Goal: Task Accomplishment & Management: Use online tool/utility

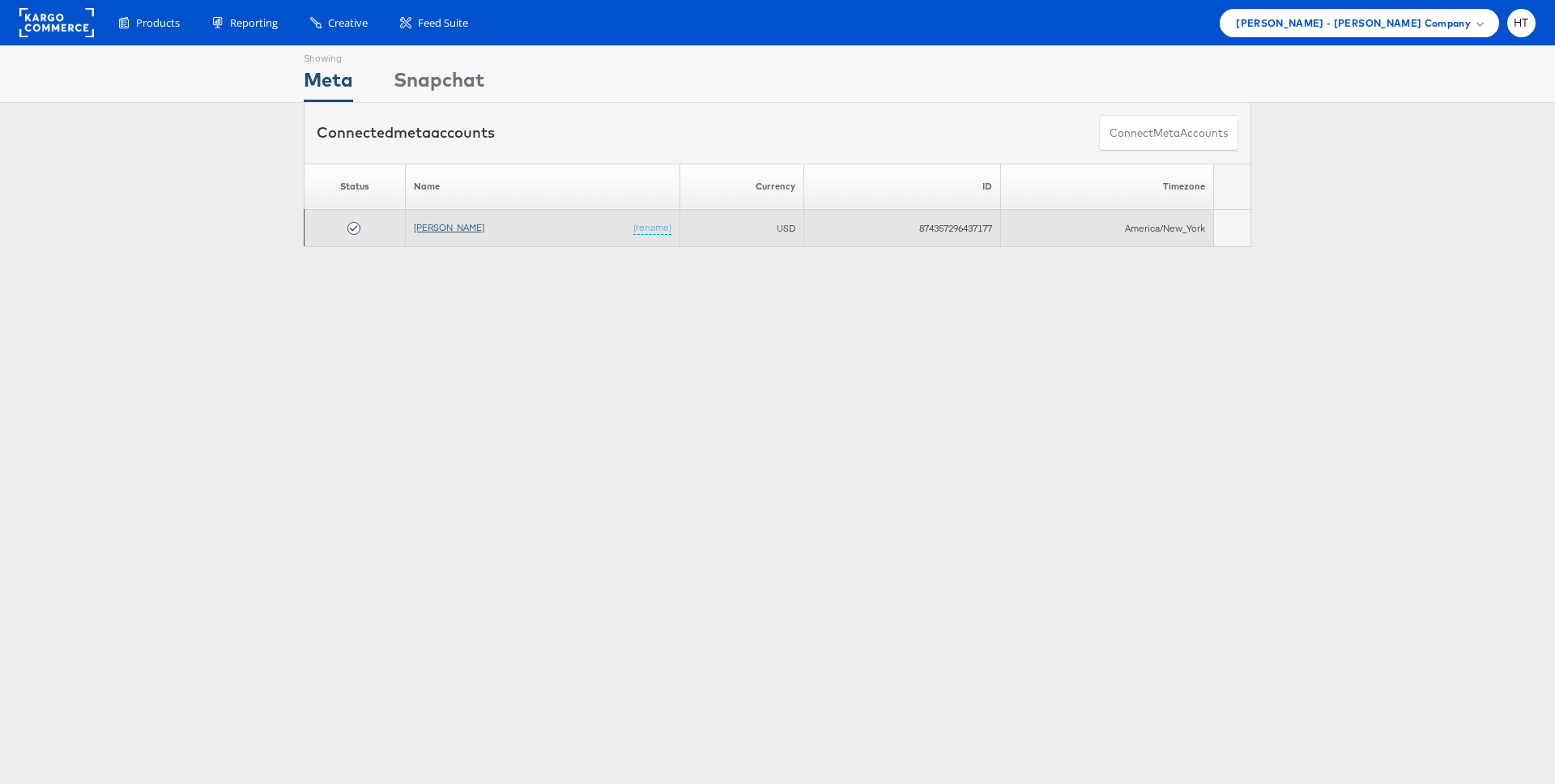
click at [442, 230] on link "[PERSON_NAME]" at bounding box center [448, 227] width 70 height 12
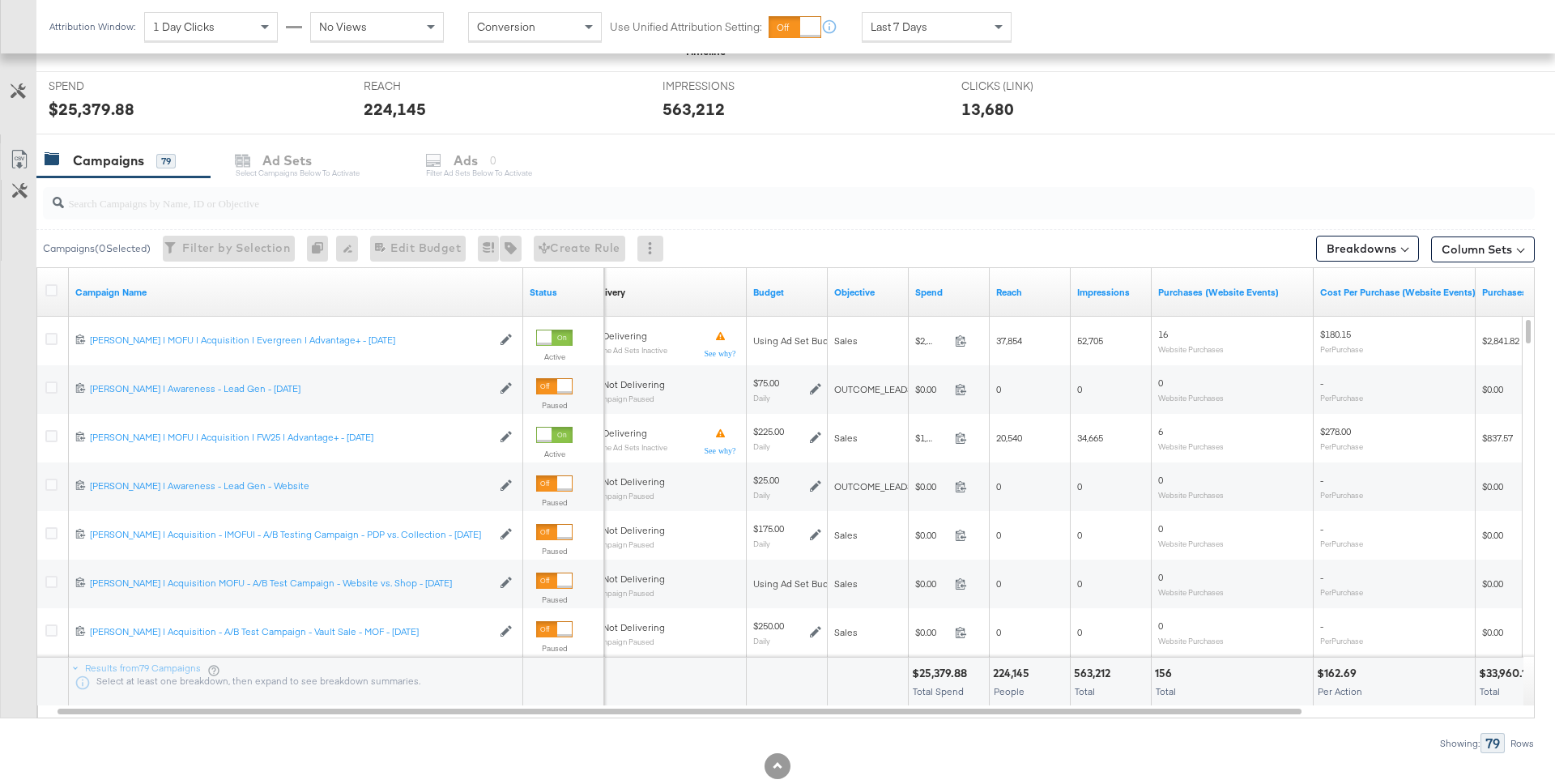
scroll to position [632, 0]
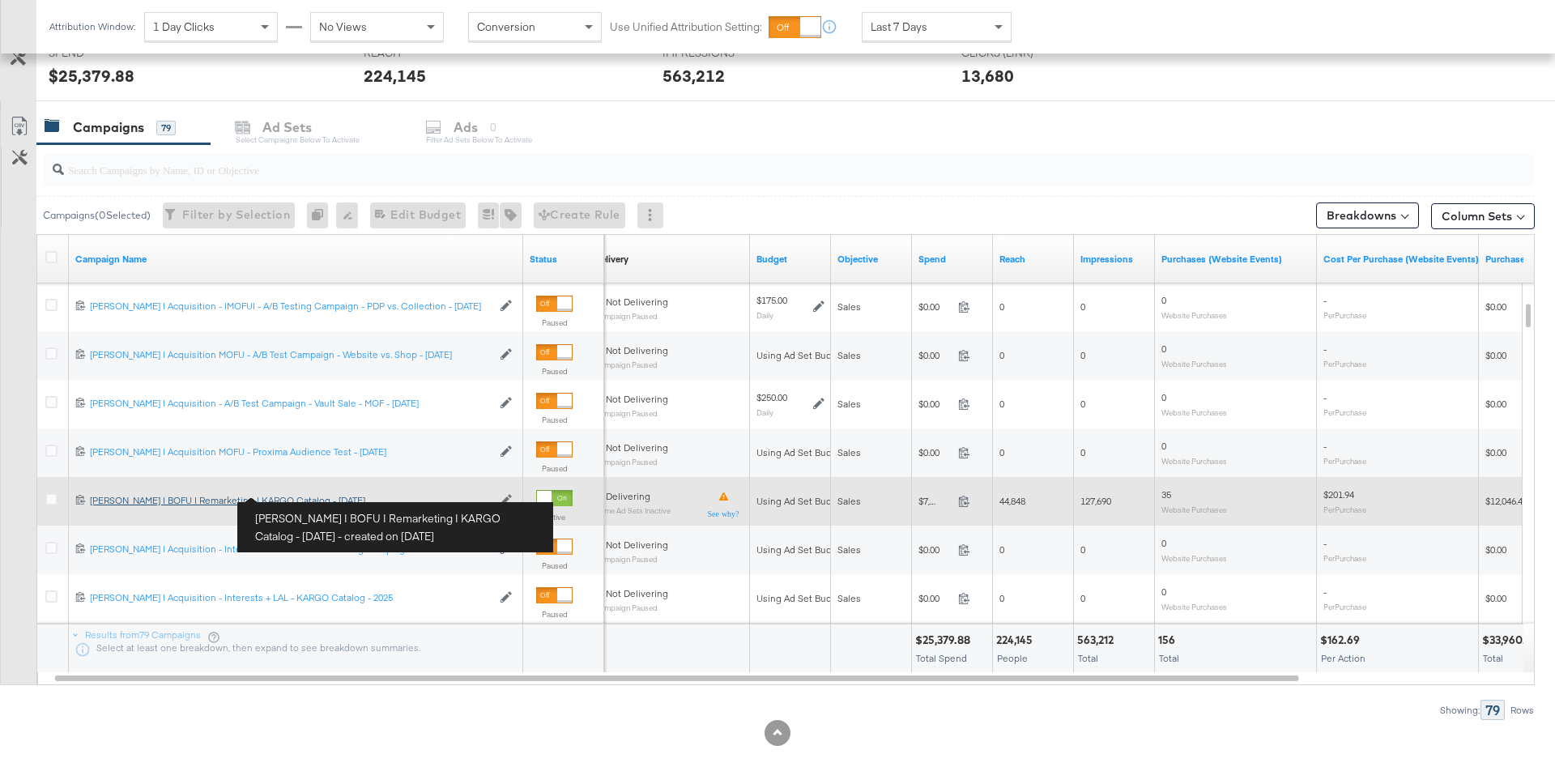
click at [298, 495] on div "[PERSON_NAME] | BOFU | Remarketing | KARGO Catalog - [DATE] [PERSON_NAME] | BOF…" at bounding box center [291, 499] width 402 height 13
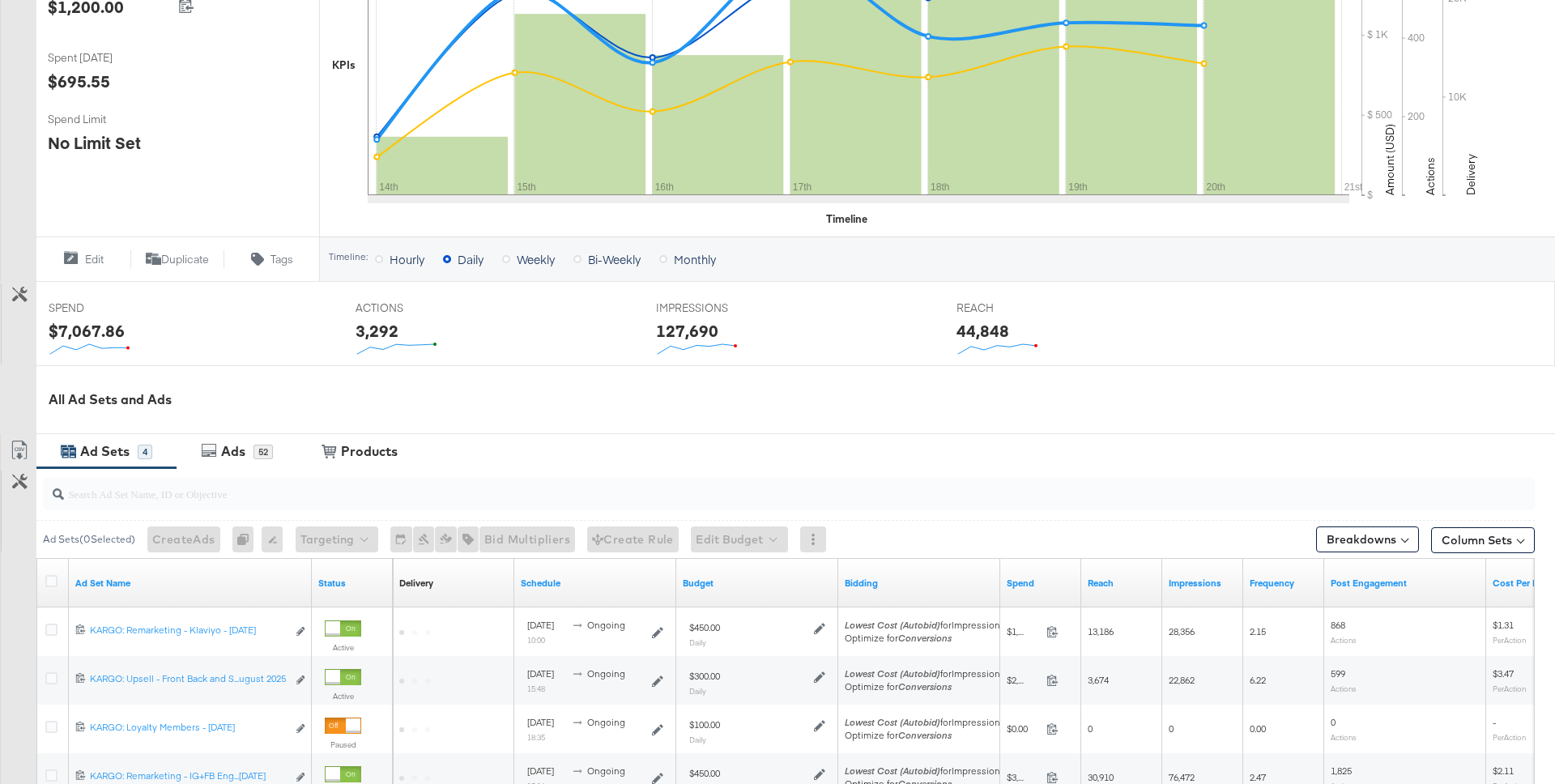
scroll to position [587, 0]
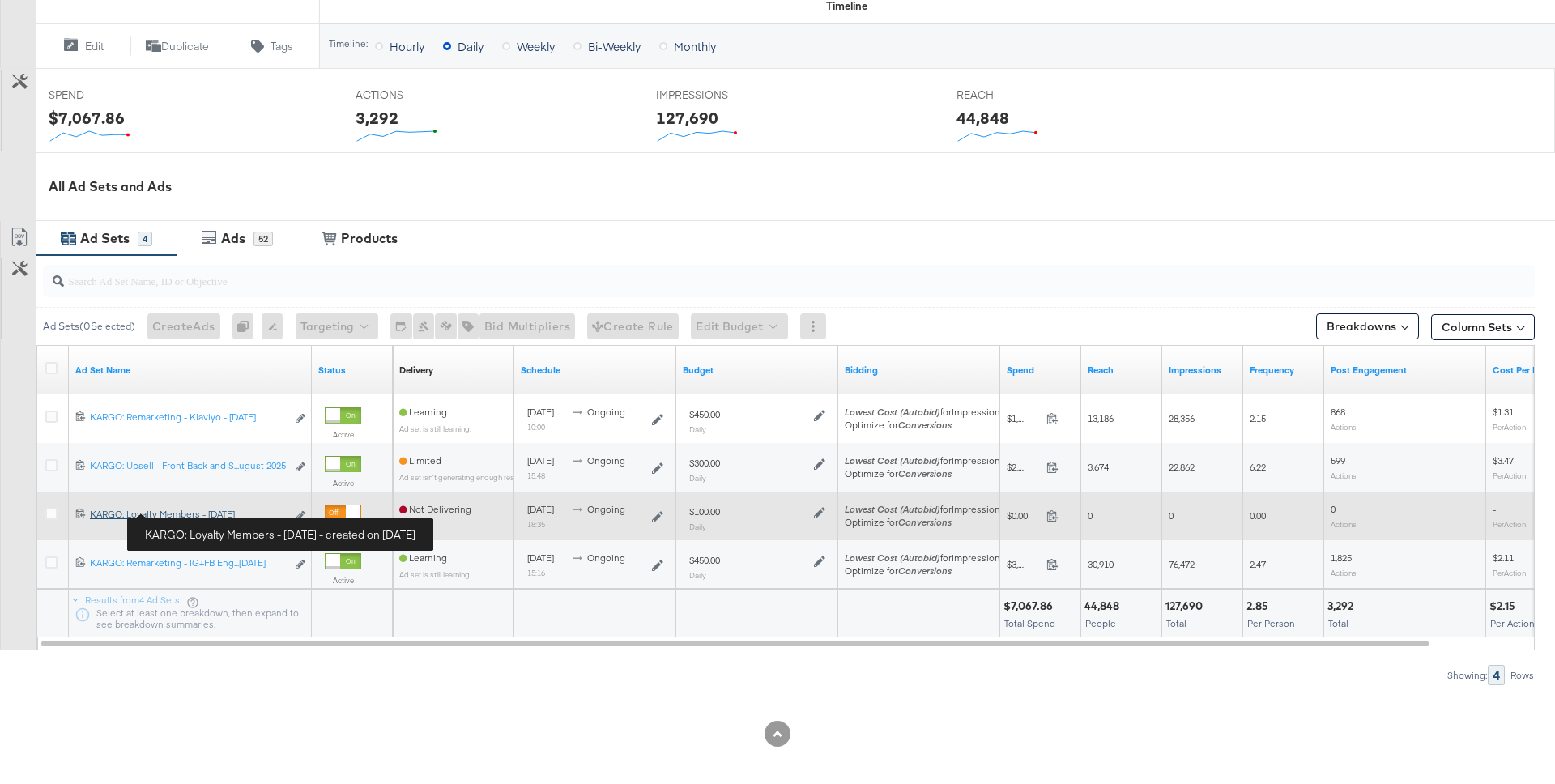
click at [196, 512] on div "KARGO: Loyalty Members - [DATE] KARGO: Loyalty Members - [DATE]" at bounding box center [188, 513] width 197 height 13
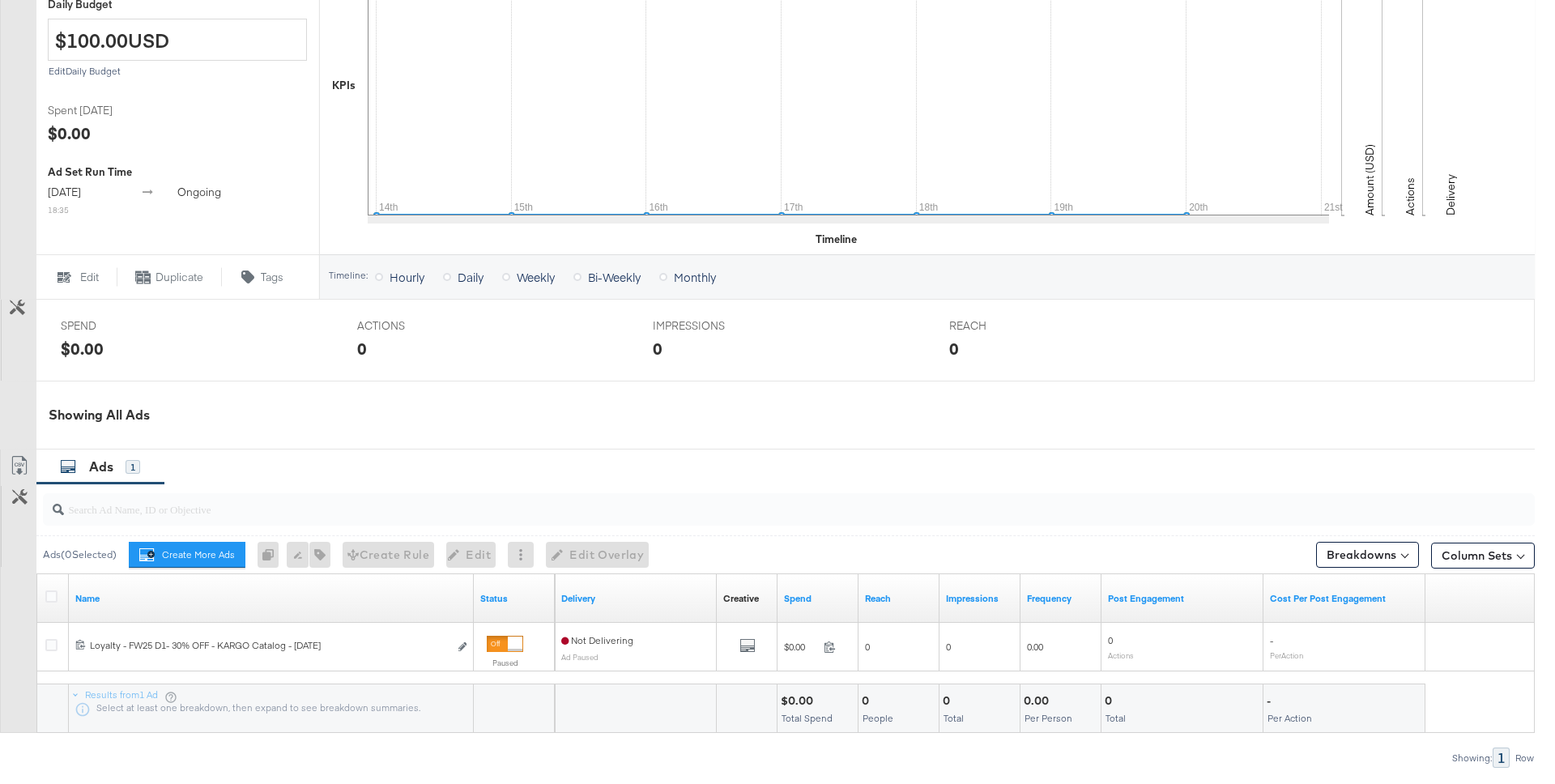
scroll to position [511, 0]
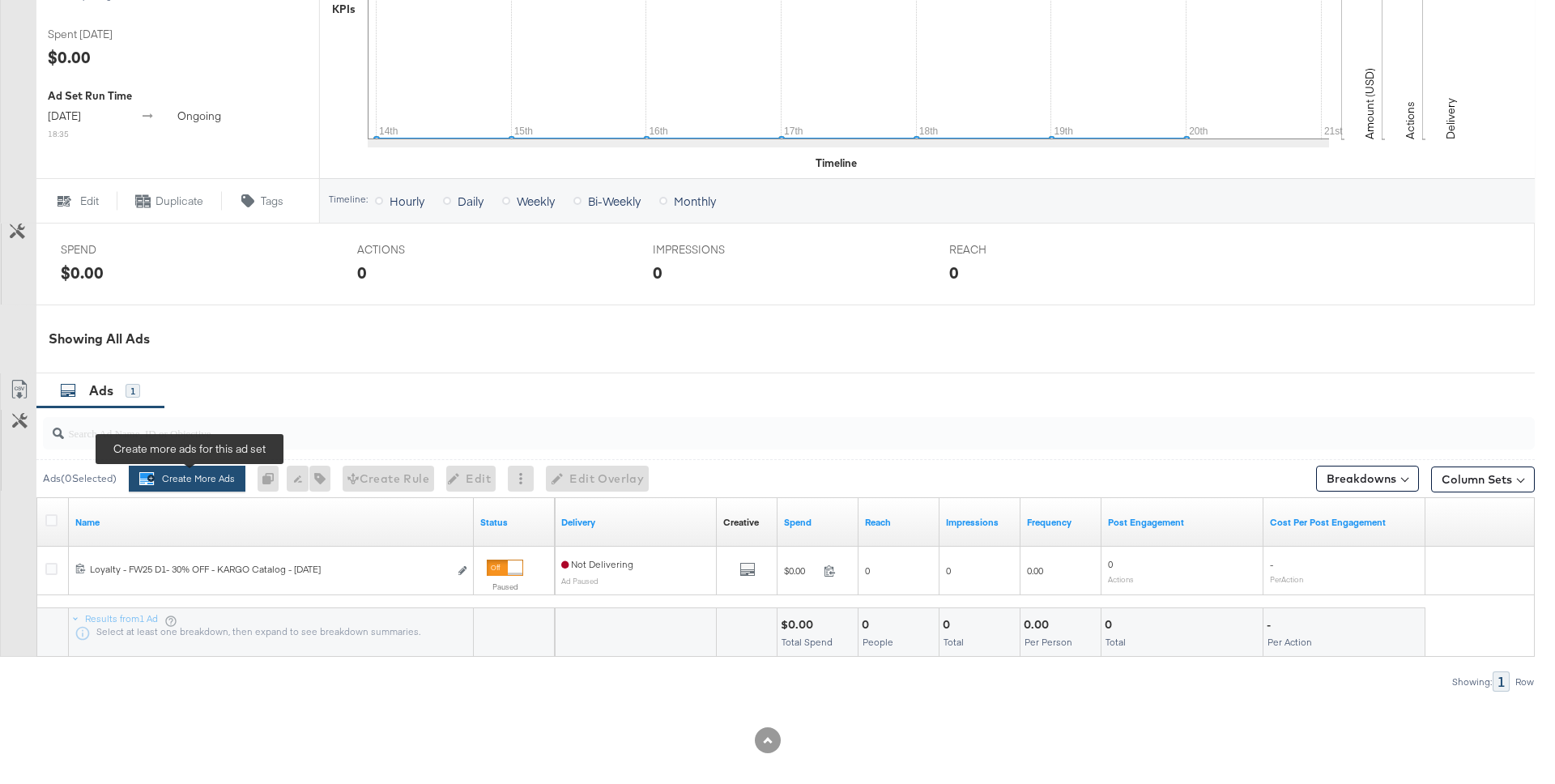
click at [209, 478] on button "Create More Ads Create more ads for this ad set" at bounding box center [187, 479] width 117 height 26
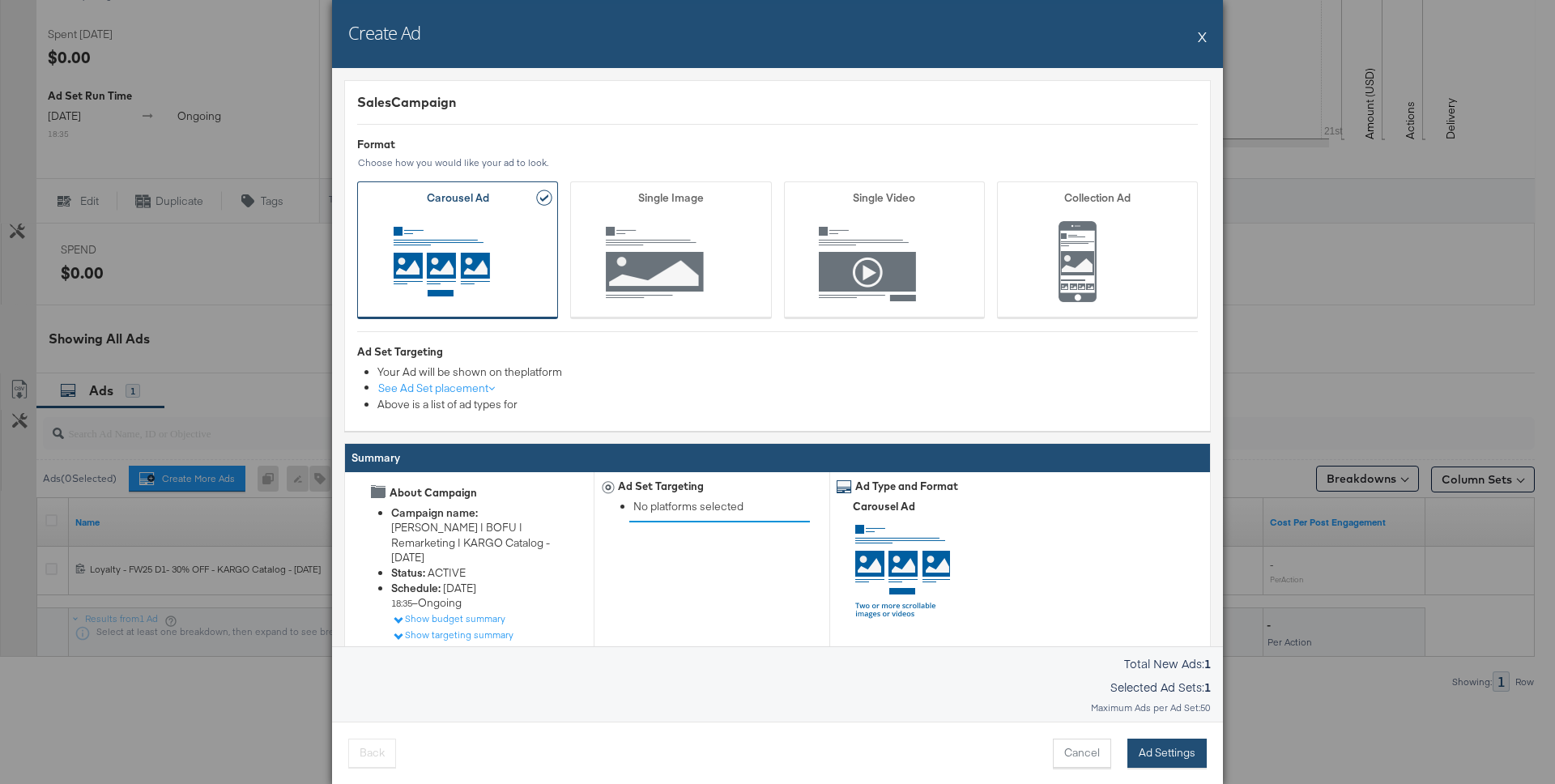
click at [1173, 755] on button "Ad Settings" at bounding box center [1167, 752] width 79 height 29
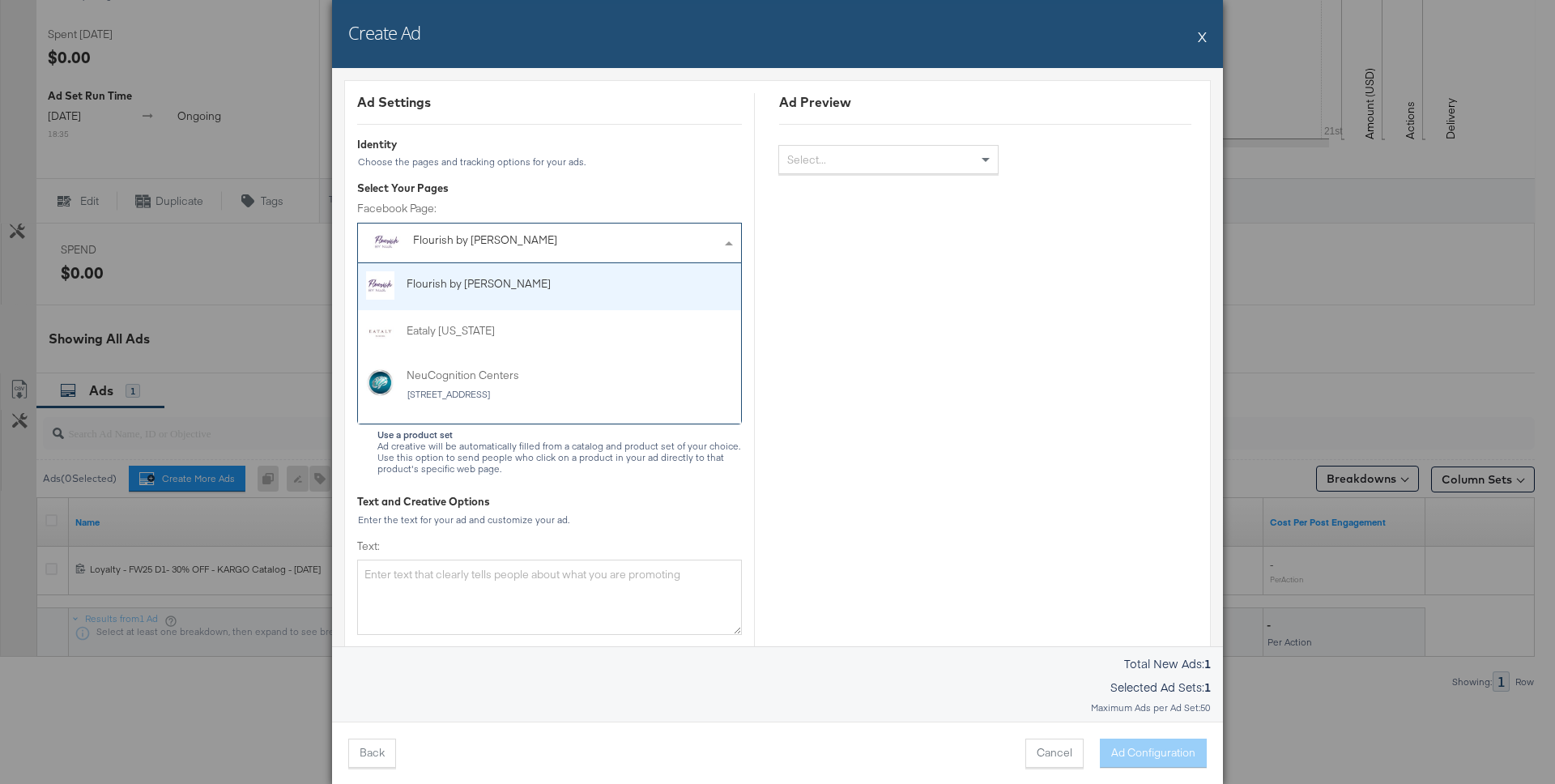
click at [685, 247] on div "Flourish by [PERSON_NAME]" at bounding box center [550, 242] width 355 height 31
type input "ale"
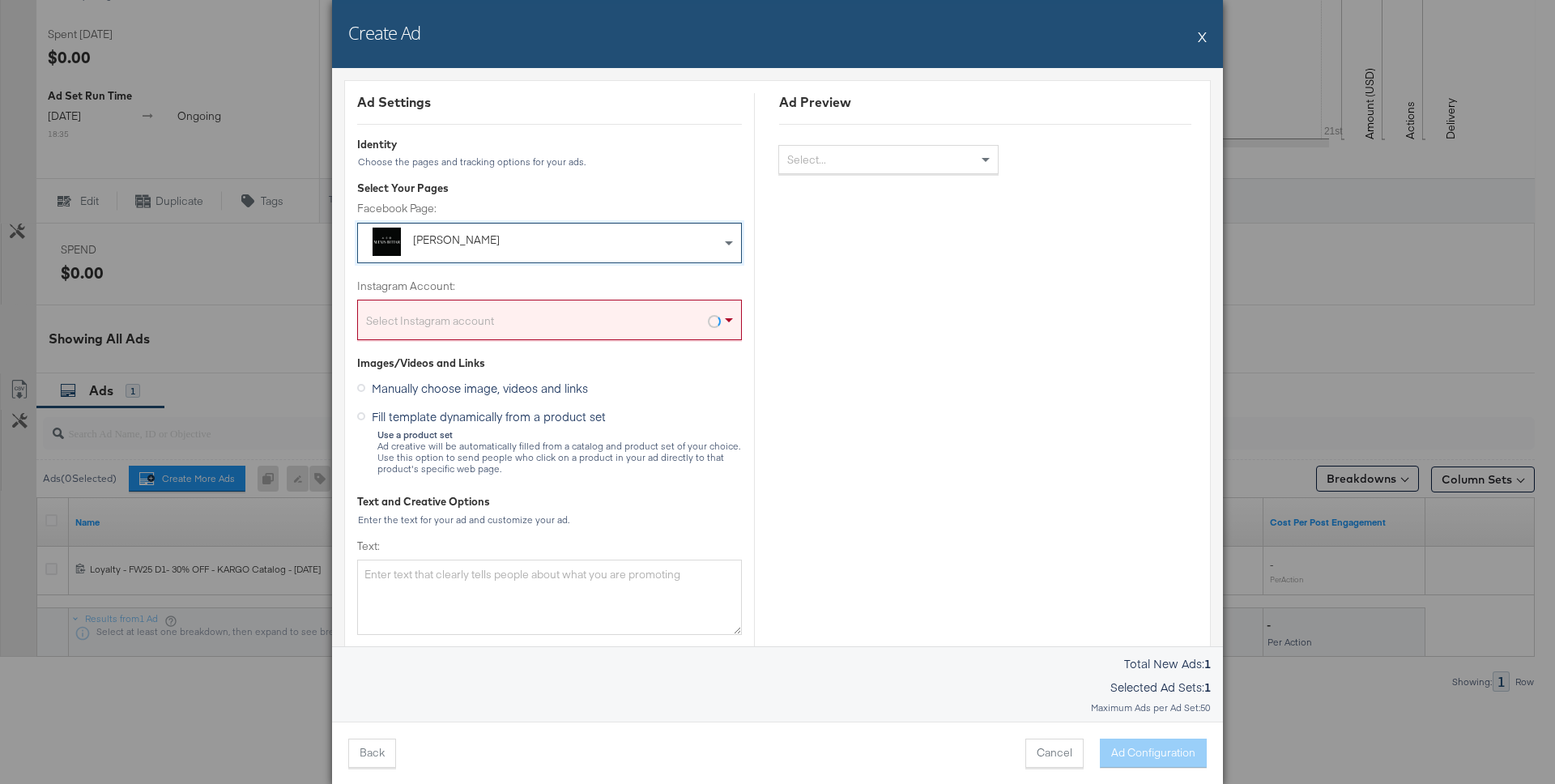
click at [622, 319] on div "Select Instagram account" at bounding box center [549, 322] width 383 height 33
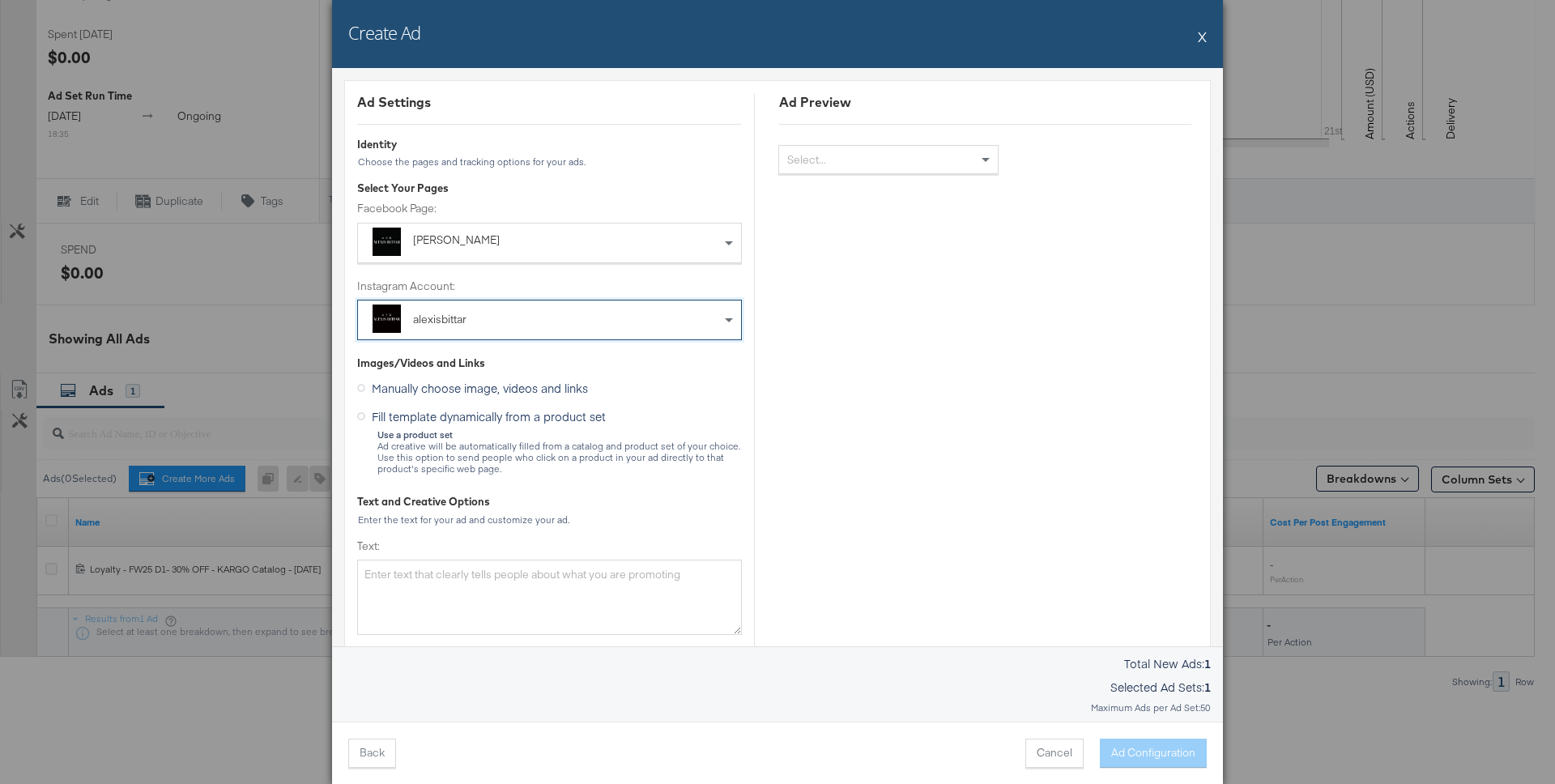
click at [367, 413] on label "Fill template dynamically from a product set" at bounding box center [485, 414] width 255 height 20
click at [0, 0] on input "Fill template dynamically from a product set" at bounding box center [0, 0] width 0 height 0
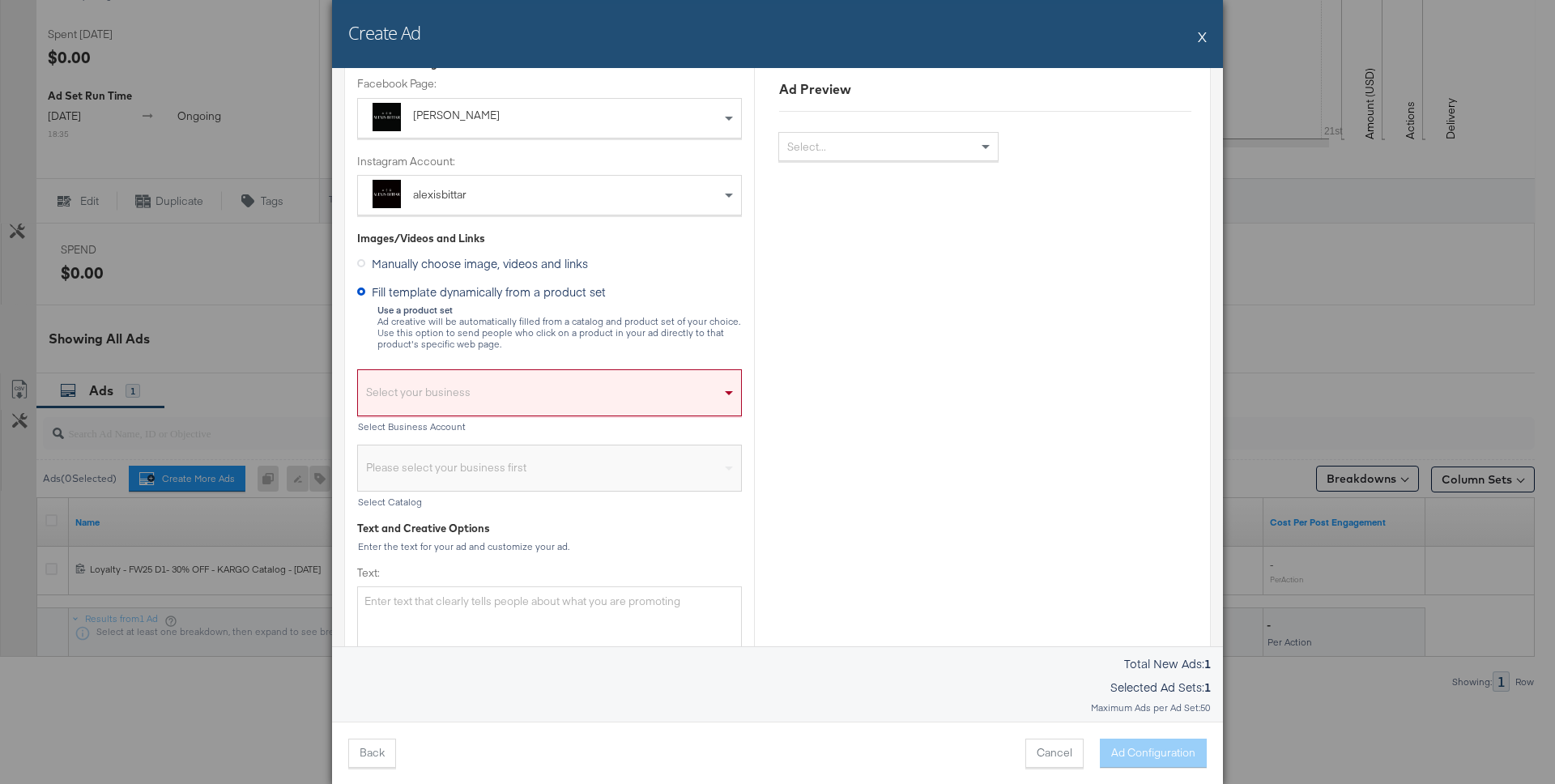
scroll to position [130, 0]
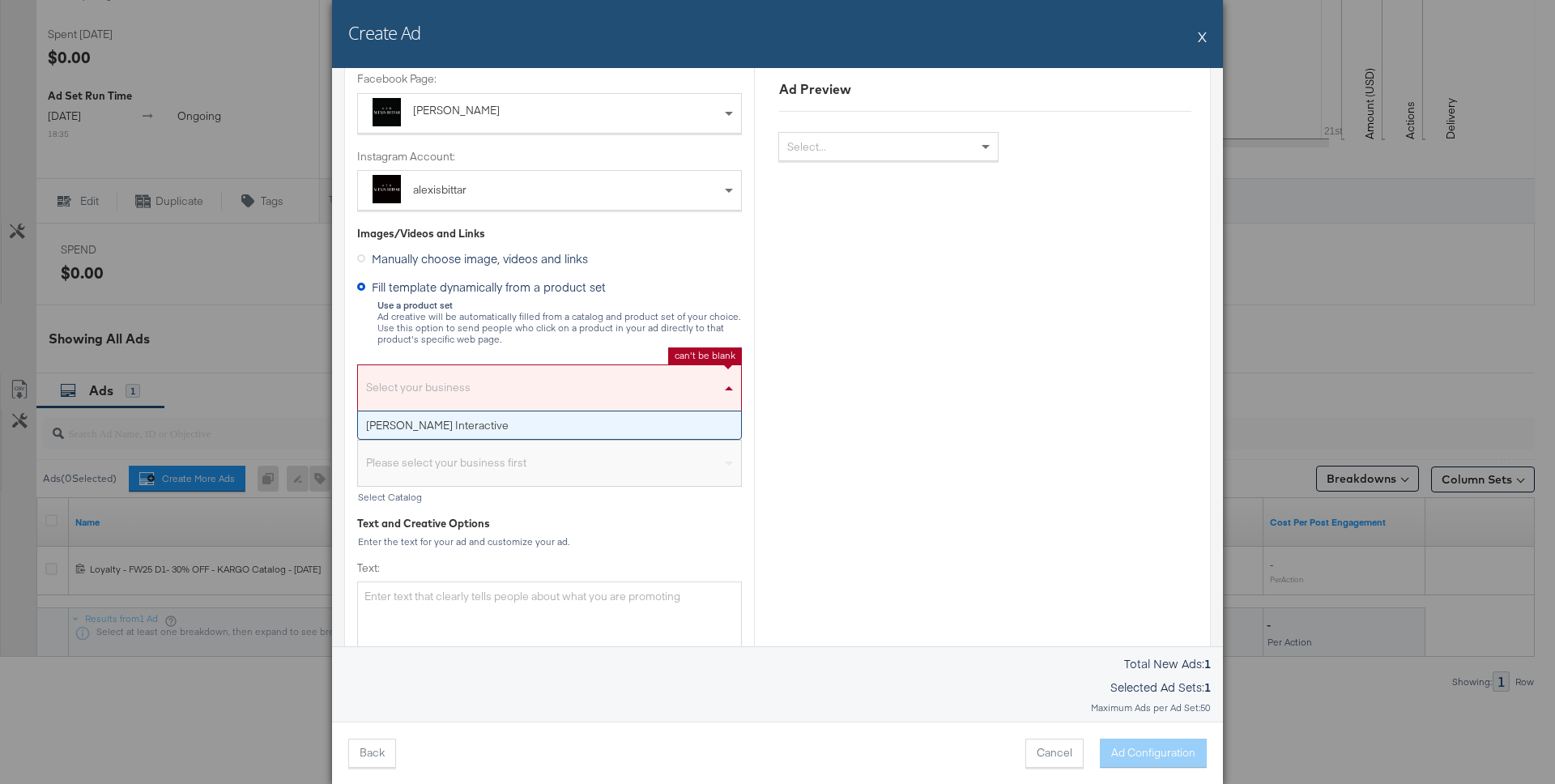
click at [538, 375] on div "Select your business" at bounding box center [549, 392] width 383 height 38
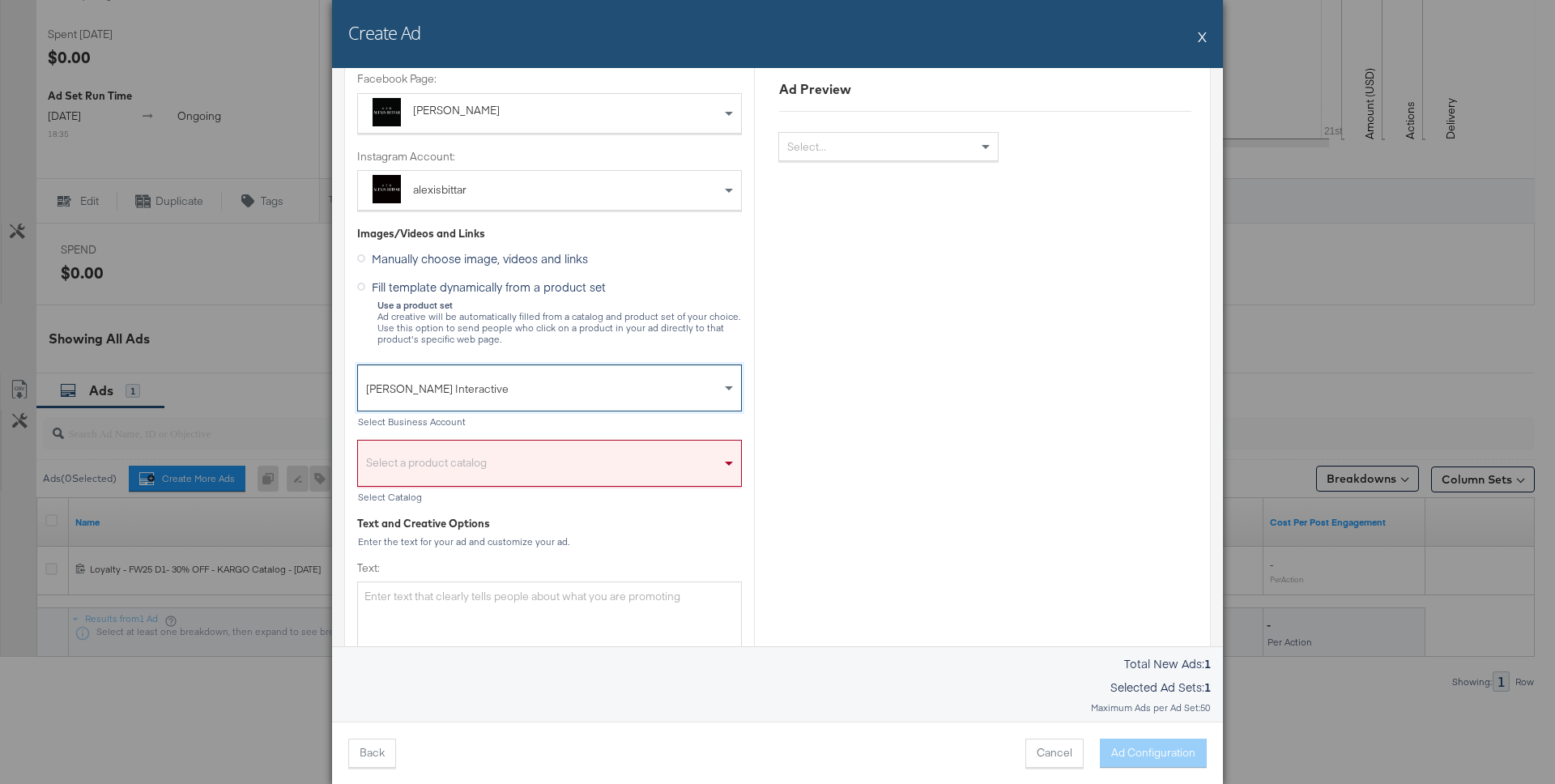
click at [520, 471] on div "Select a product catalog" at bounding box center [549, 468] width 383 height 38
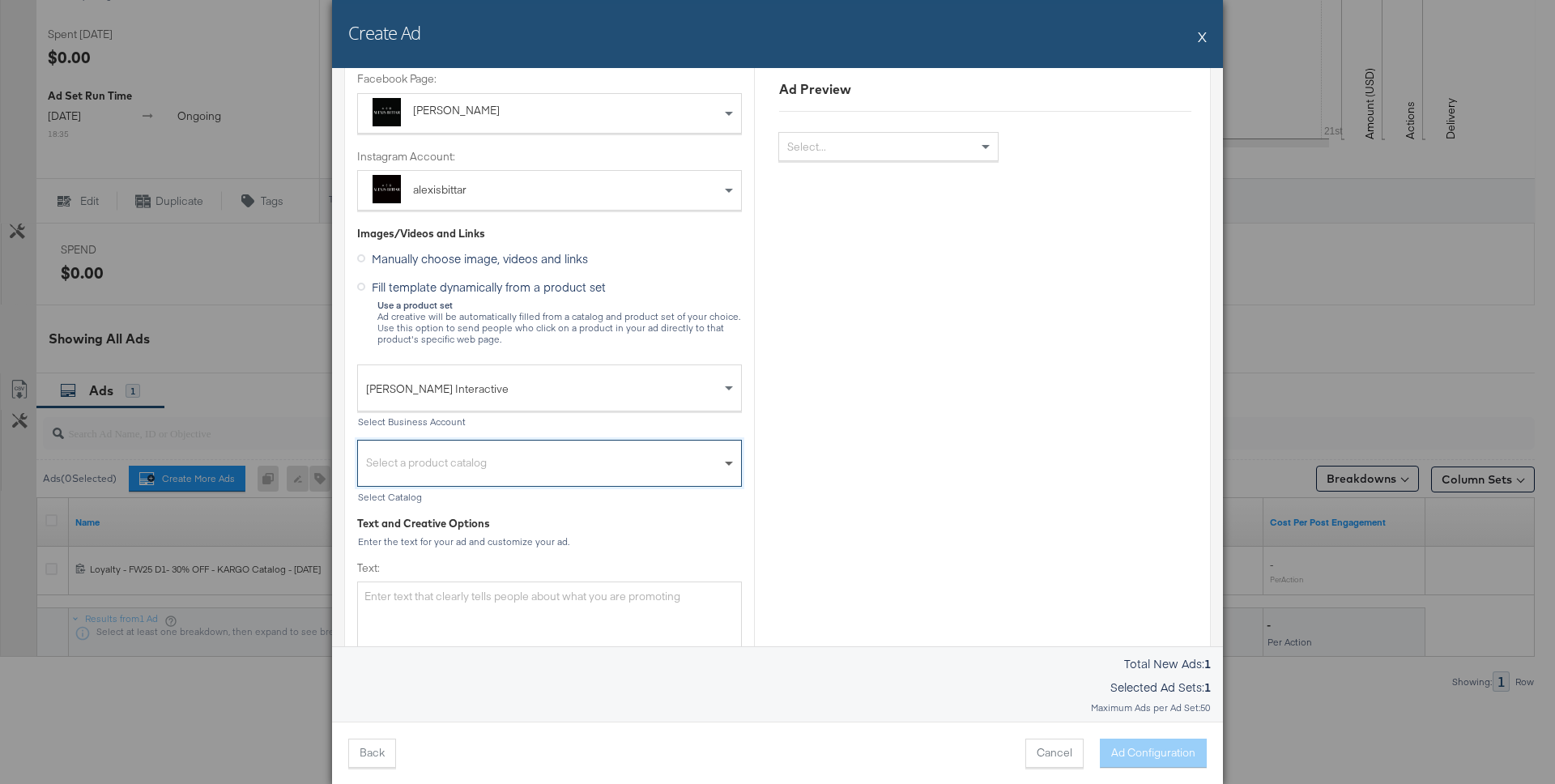
click at [727, 463] on span at bounding box center [729, 465] width 8 height 6
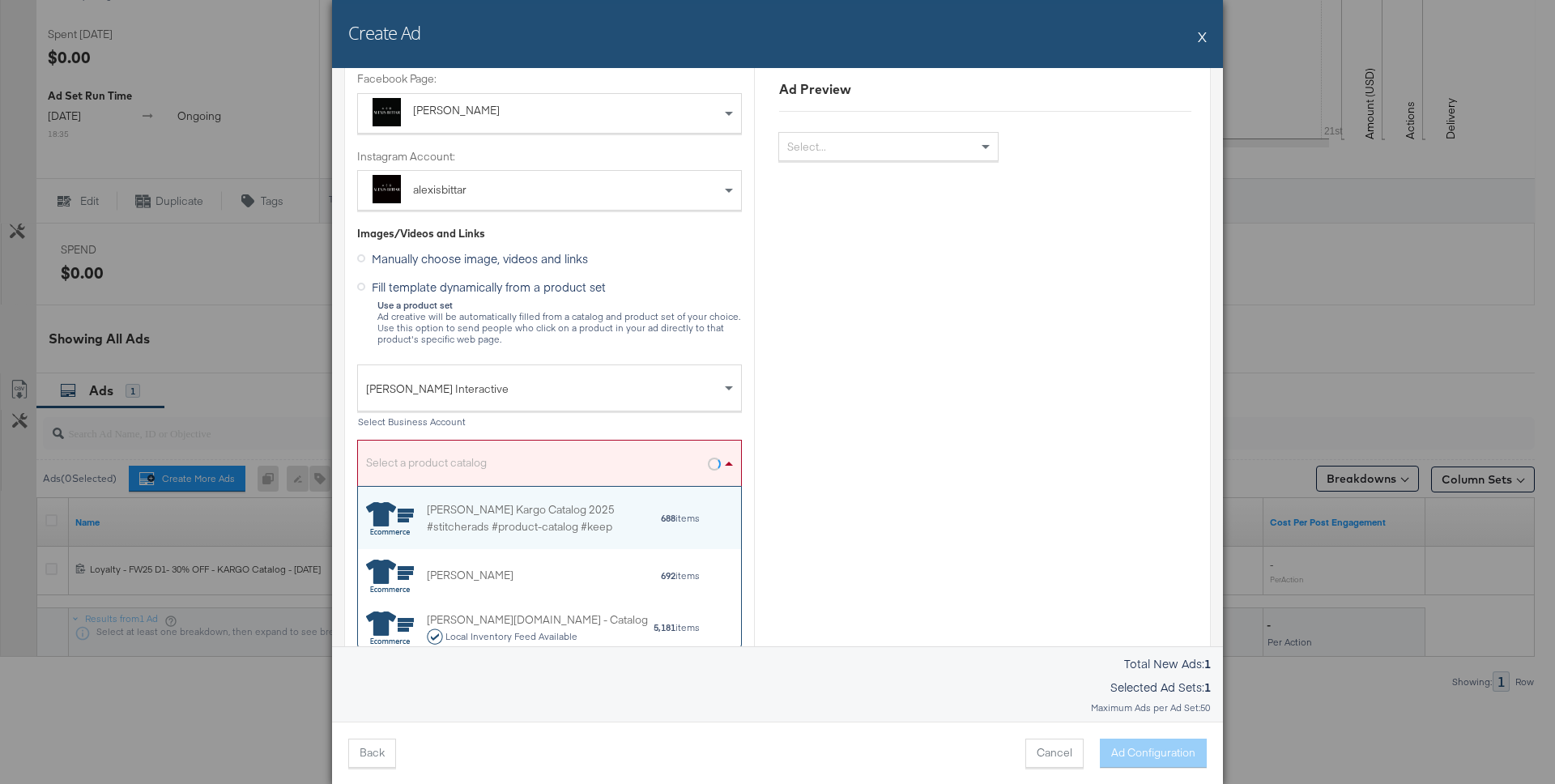
click at [727, 462] on span at bounding box center [729, 464] width 8 height 4
click at [594, 526] on div "[PERSON_NAME] Kargo Catalog 2025 #stitcherads #product-catalog #keep" at bounding box center [543, 517] width 233 height 34
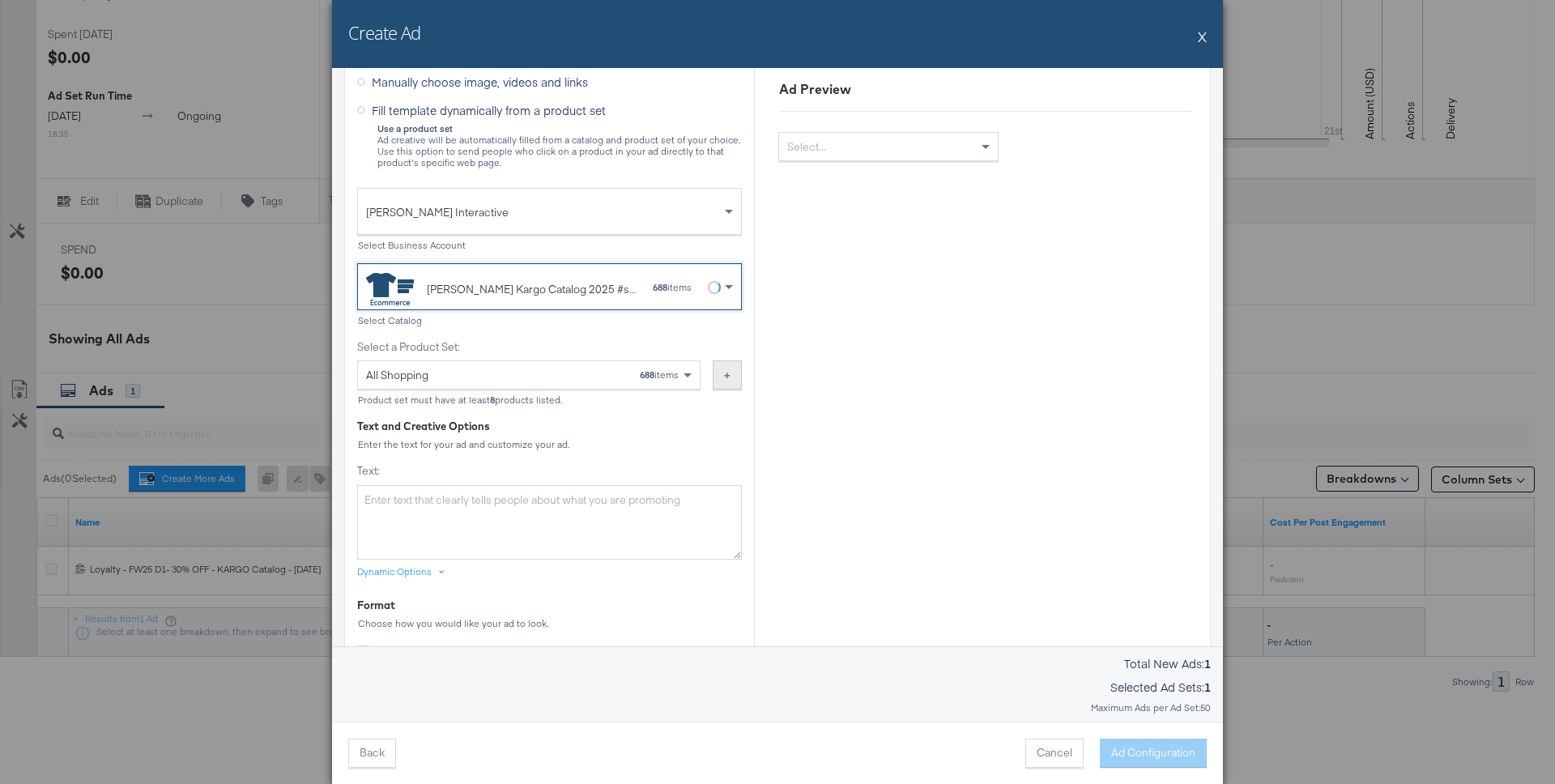
scroll to position [308, 0]
click at [605, 378] on div "All Shopping 688 items" at bounding box center [522, 373] width 314 height 28
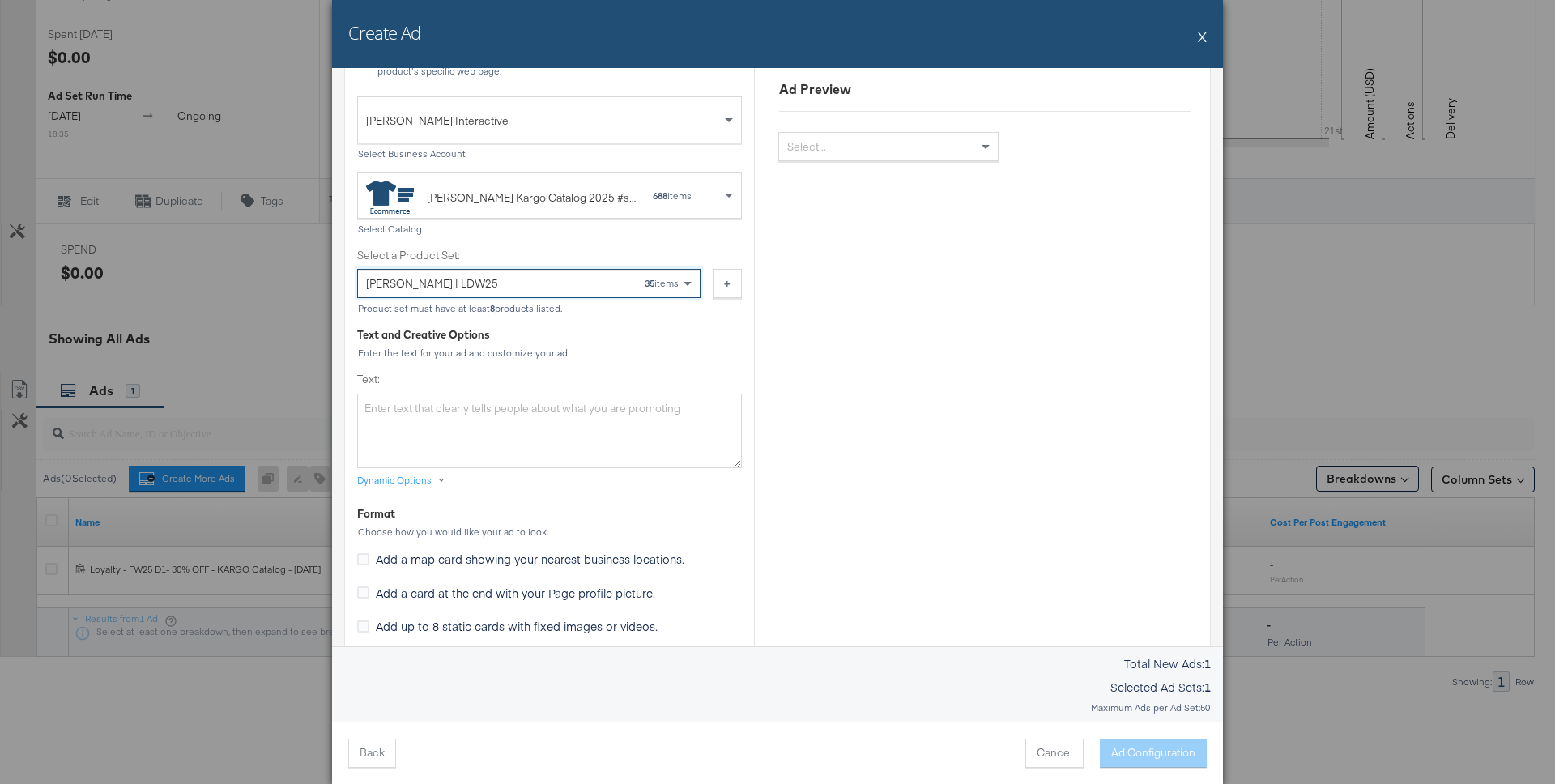
scroll to position [399, 0]
click at [657, 426] on textarea "Text:" at bounding box center [549, 428] width 385 height 74
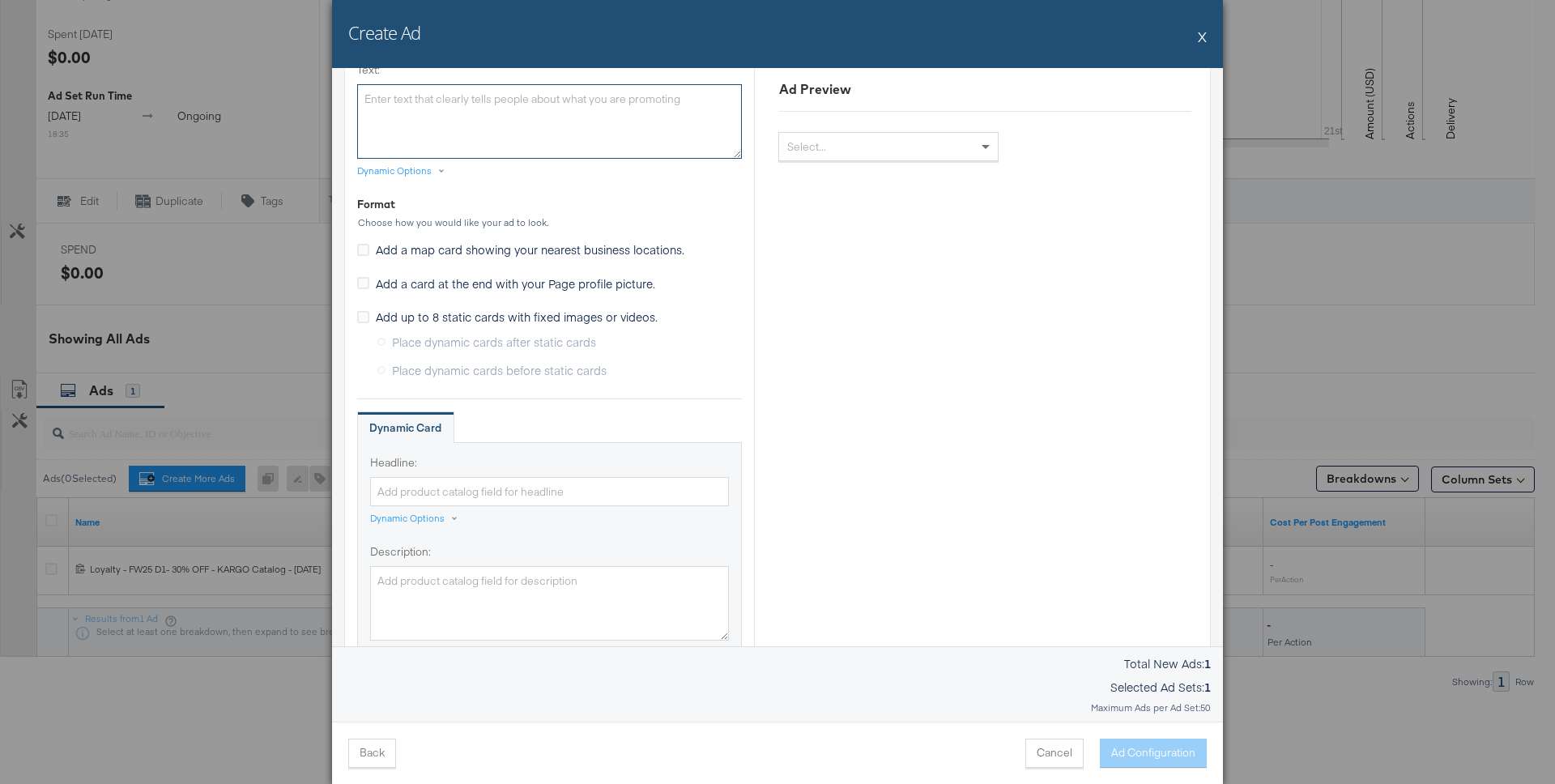
scroll to position [710, 0]
click at [427, 509] on div "Dynamic Options" at bounding box center [407, 514] width 74 height 13
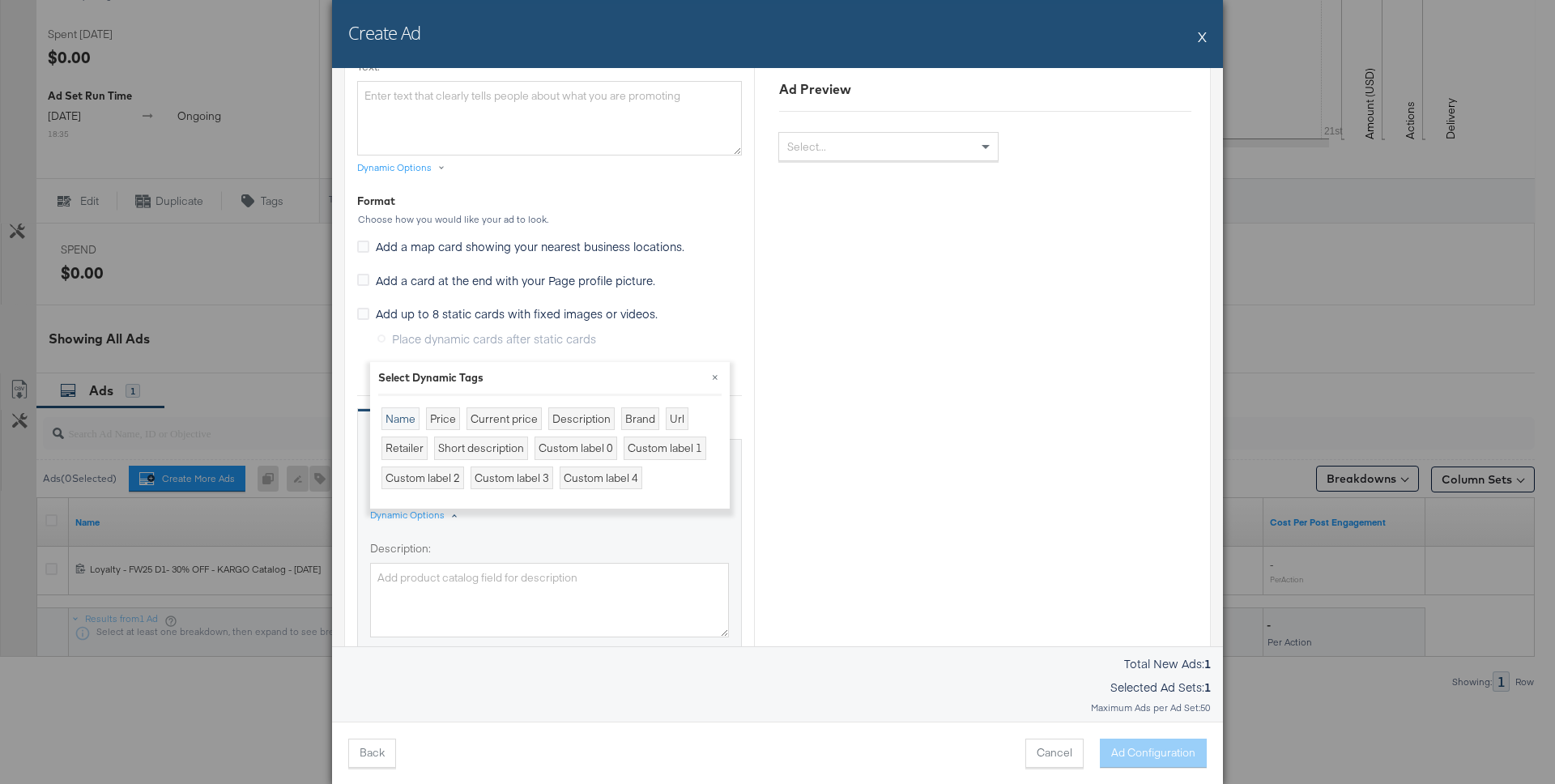
click at [400, 418] on div "Name" at bounding box center [401, 419] width 38 height 24
type input "{{[DOMAIN_NAME]}}"
click at [717, 379] on button "×" at bounding box center [714, 376] width 29 height 29
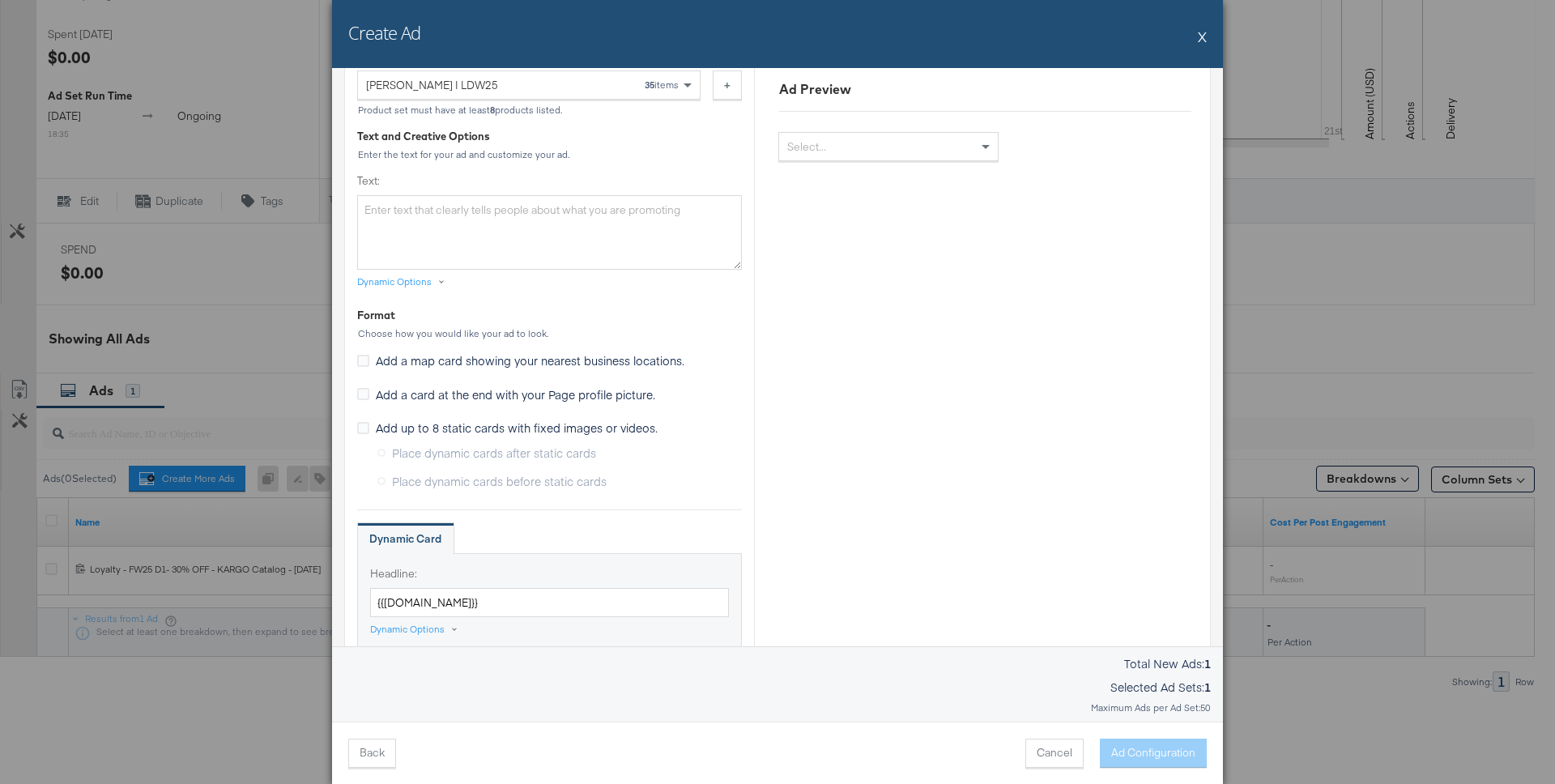
scroll to position [560, 0]
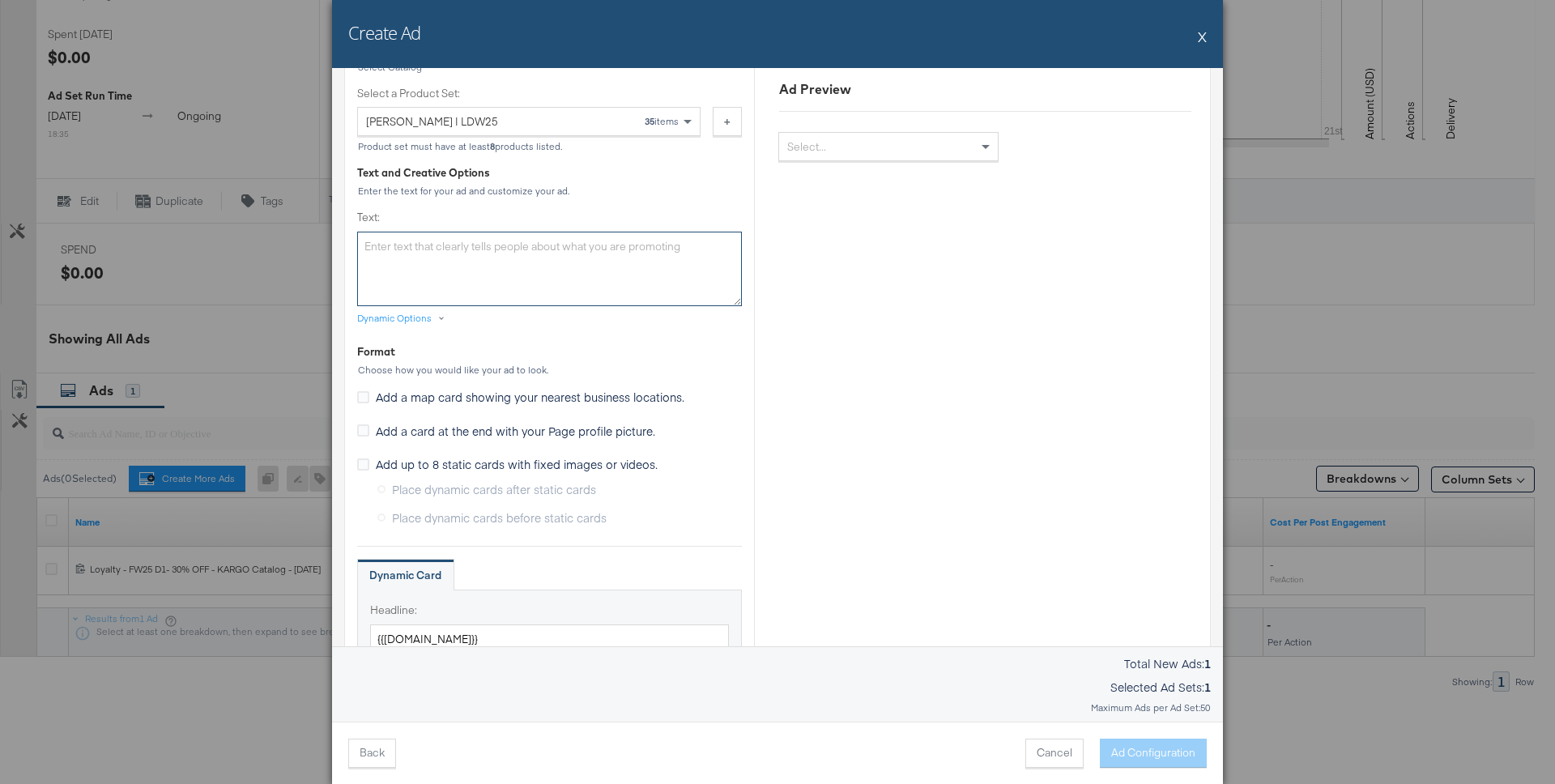
click at [659, 263] on textarea "Text:" at bounding box center [549, 268] width 385 height 74
paste textarea "Your VIP access starts now. Be the first to shop our [DATE] Sale: 20% off selec…"
type textarea "Your VIP access starts now. Be the first to shop our [DATE] Sale: 20% off selec…"
click at [777, 286] on div "Ad Preview Select..." at bounding box center [984, 470] width 462 height 1873
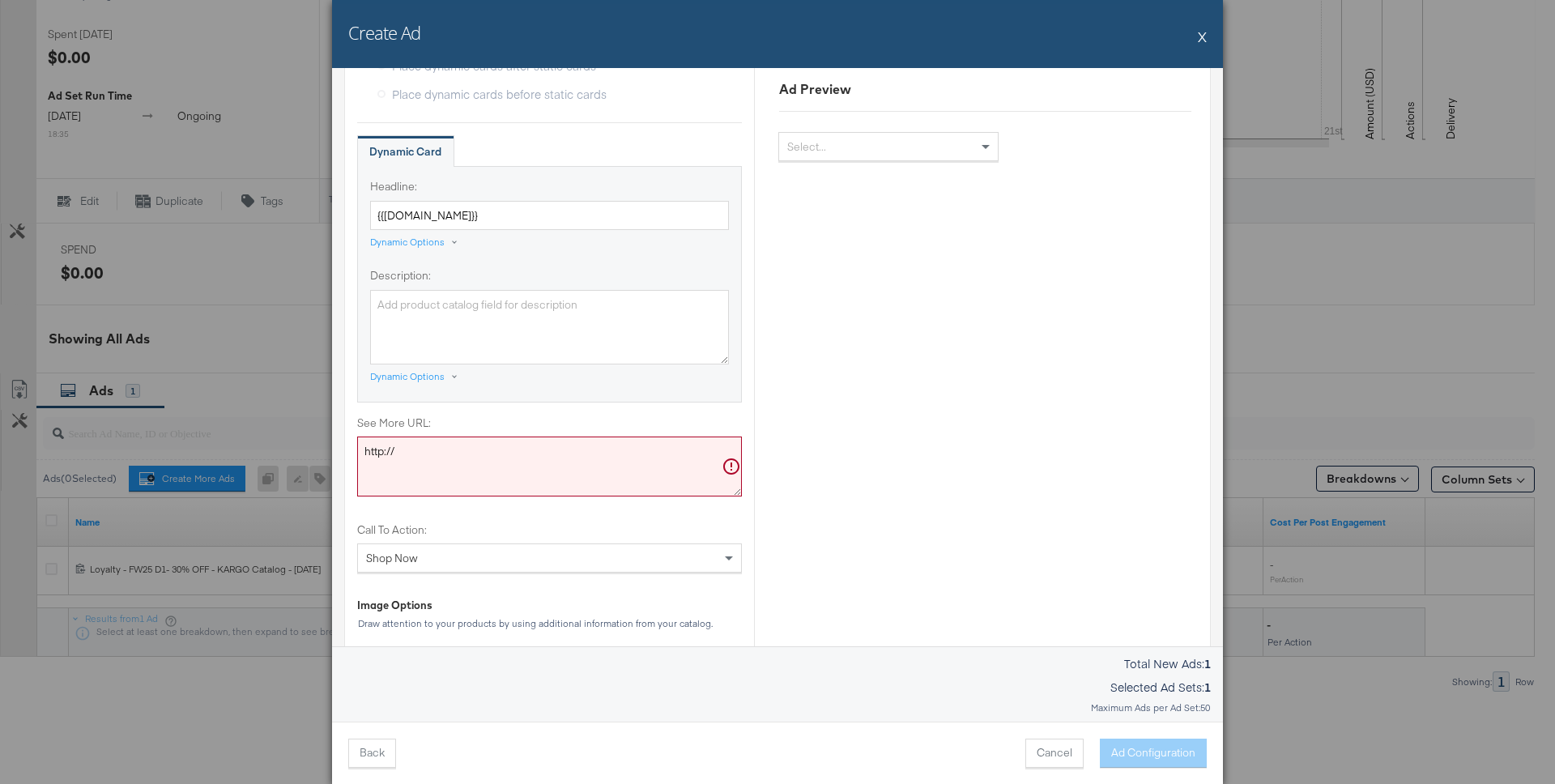
scroll to position [987, 0]
click at [650, 459] on textarea "http://" at bounding box center [549, 462] width 385 height 60
paste textarea "s://[DOMAIN_NAME][URL]"
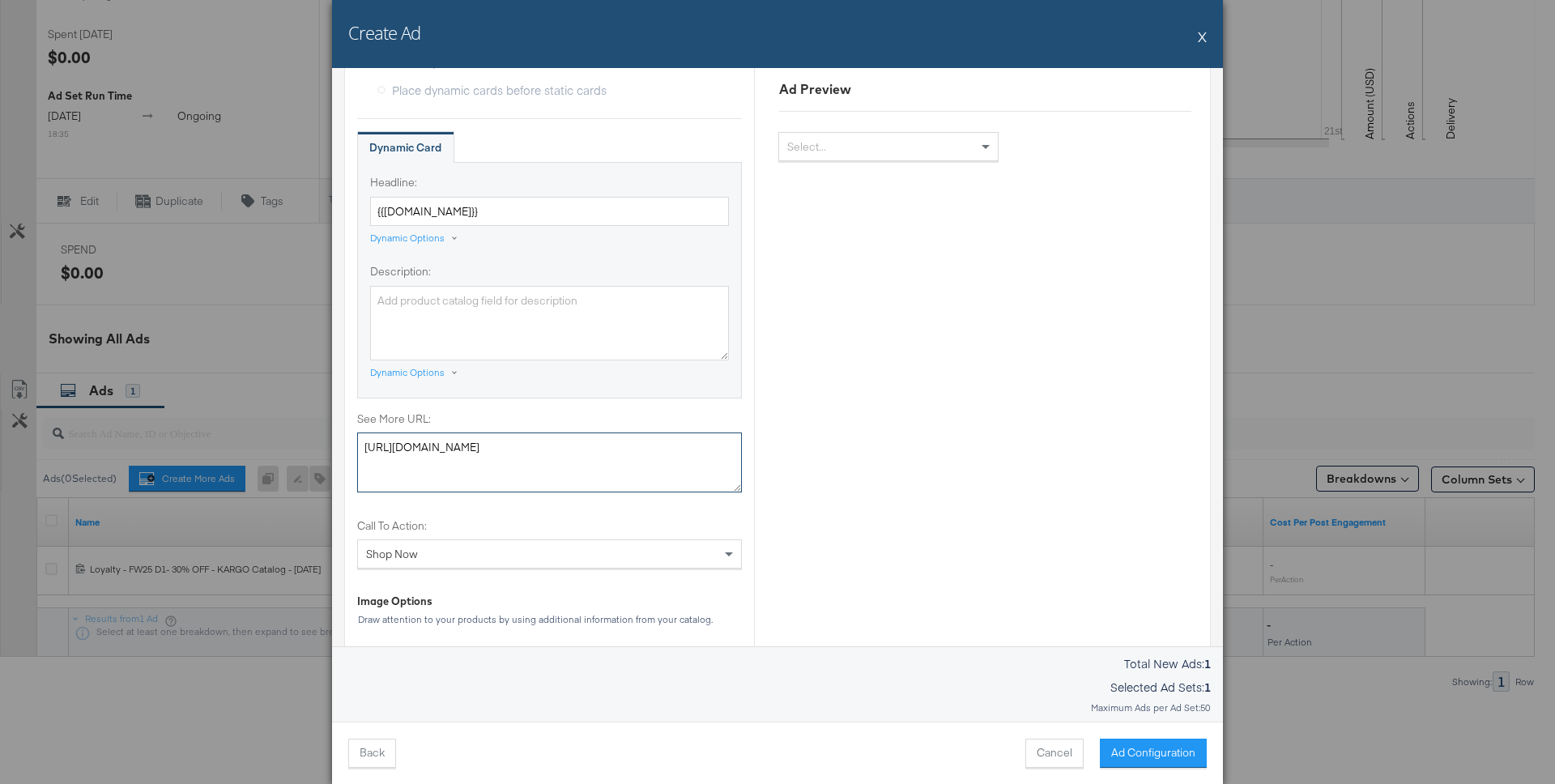
scroll to position [0, 0]
type textarea "[URL][DOMAIN_NAME]"
click at [881, 462] on div "Ad Preview Select..." at bounding box center [984, 43] width 462 height 1873
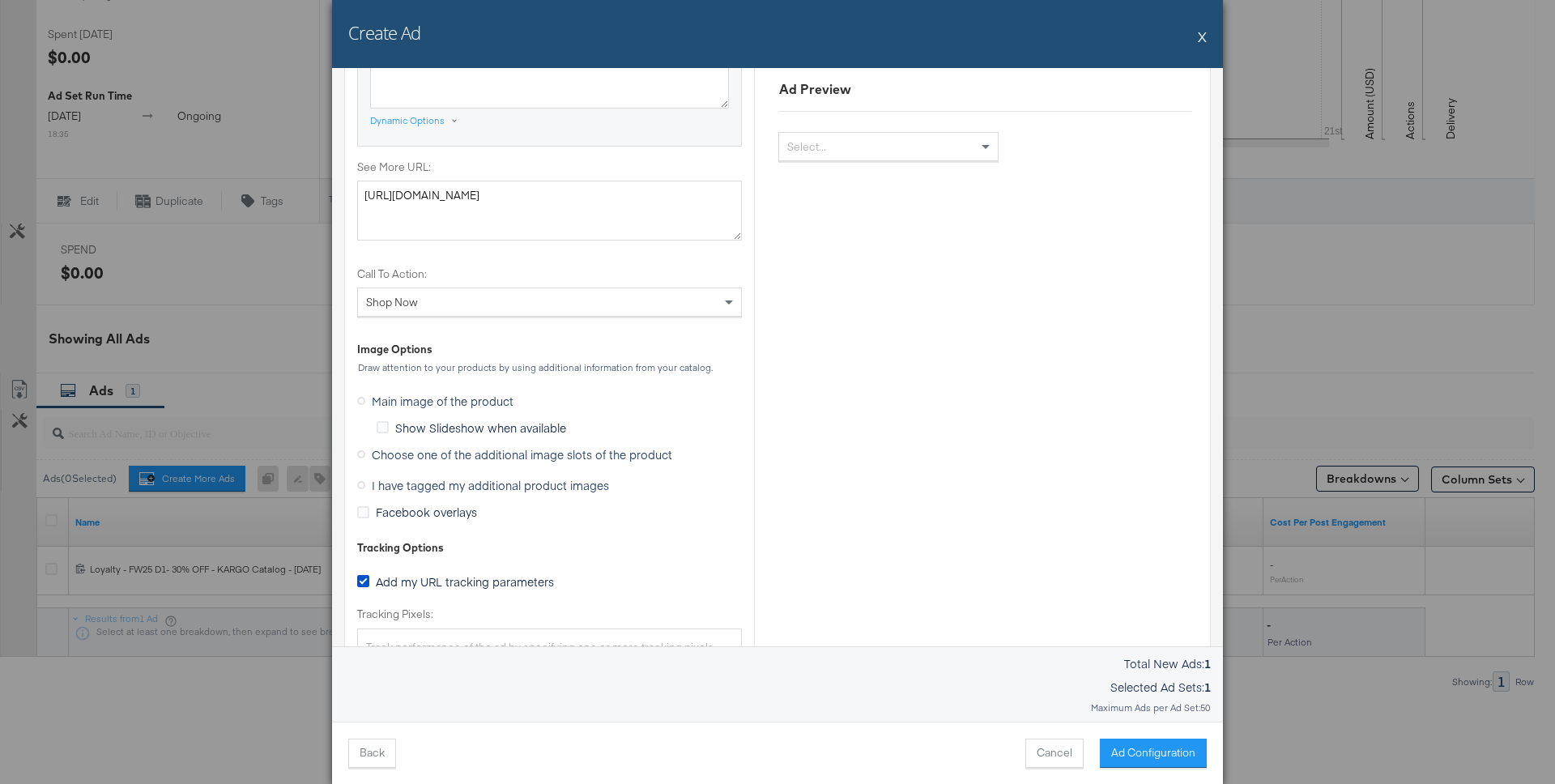
scroll to position [1241, 0]
click at [358, 452] on icon at bounding box center [361, 452] width 8 height 8
click at [0, 0] on input "Choose one of the additional image slots of the product" at bounding box center [0, 0] width 0 height 0
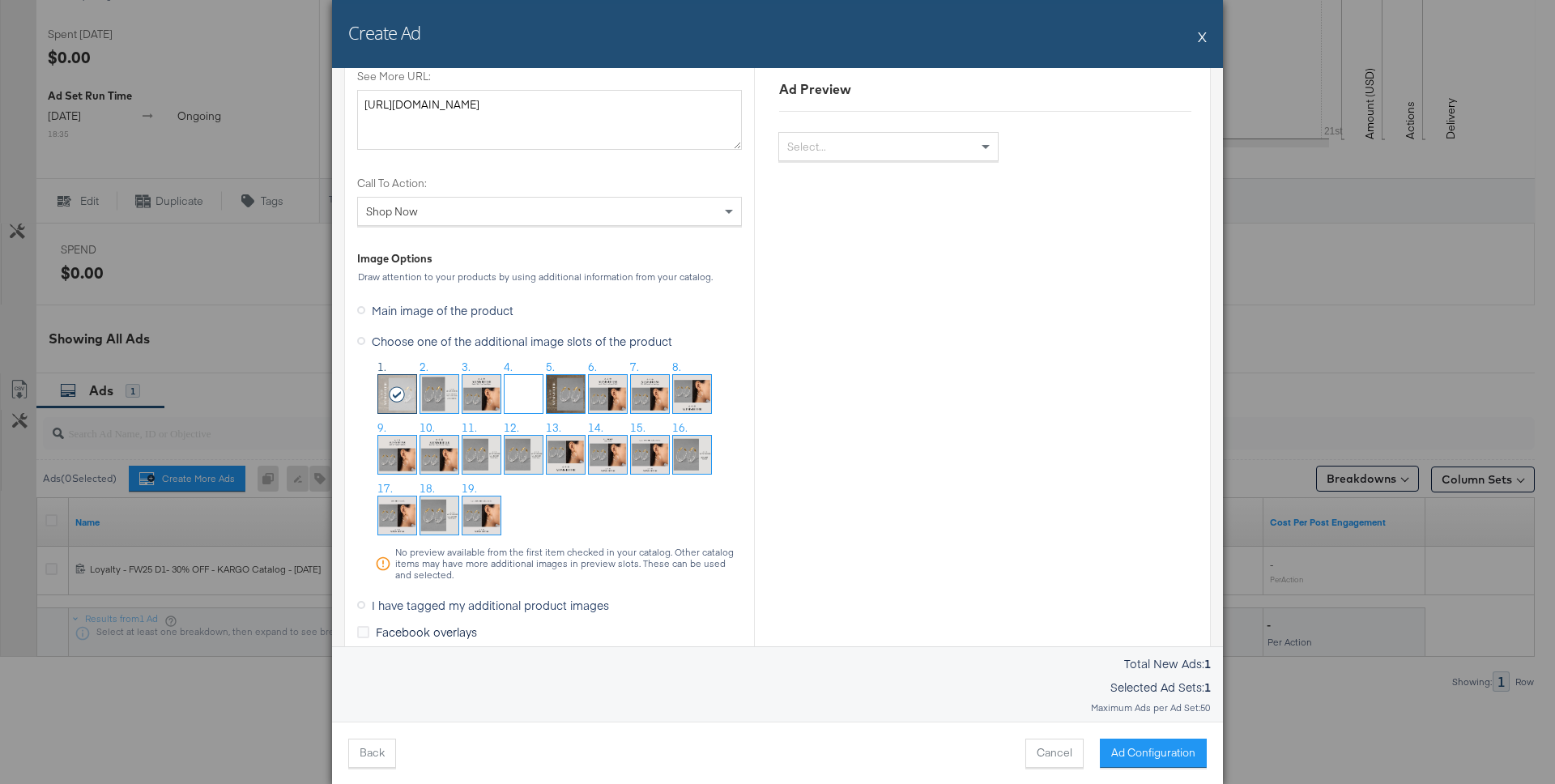
scroll to position [1331, 0]
click at [362, 605] on icon at bounding box center [361, 603] width 8 height 8
click at [0, 0] on input "I have tagged my additional product images" at bounding box center [0, 0] width 0 height 0
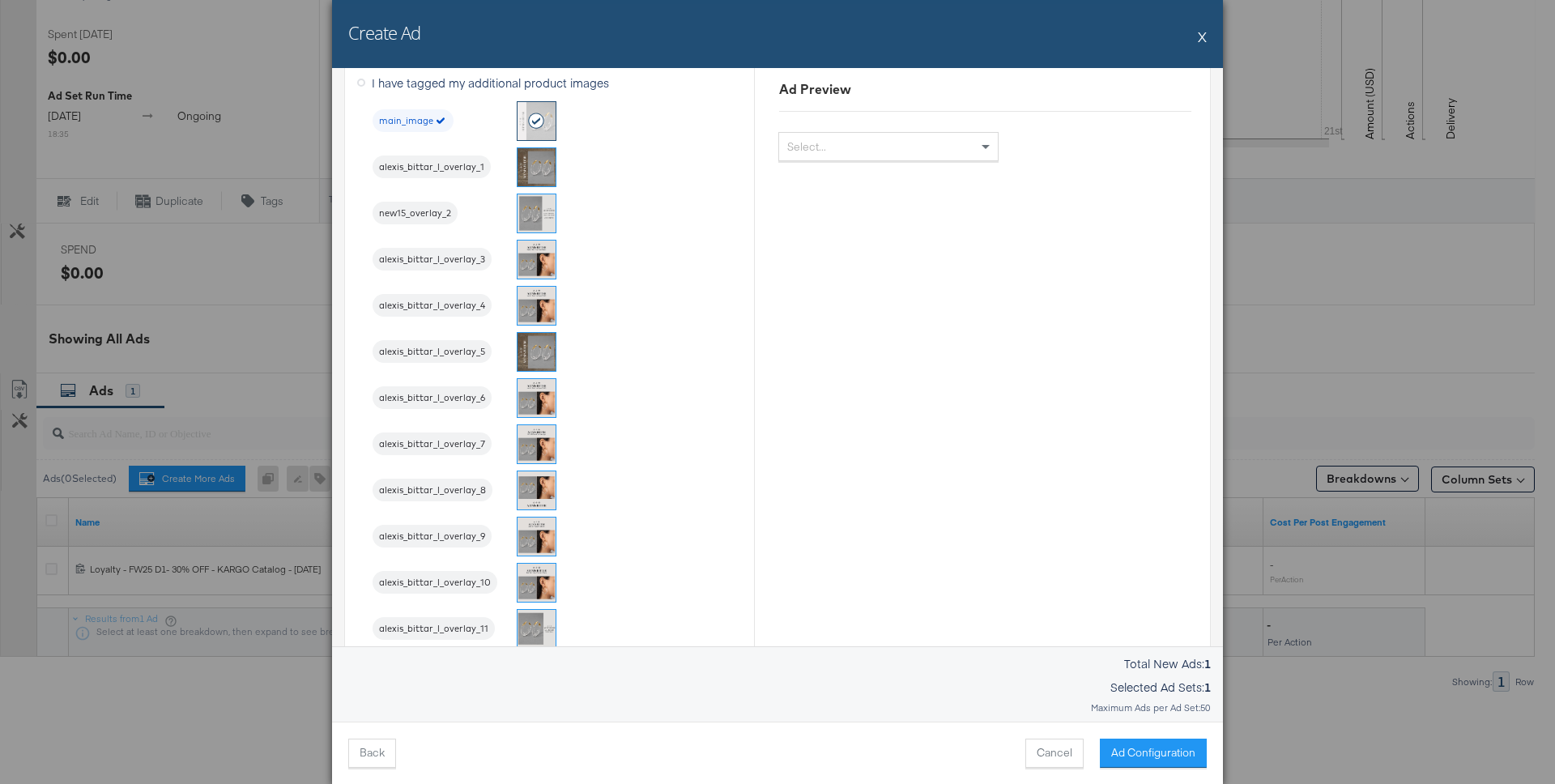
scroll to position [1399, 0]
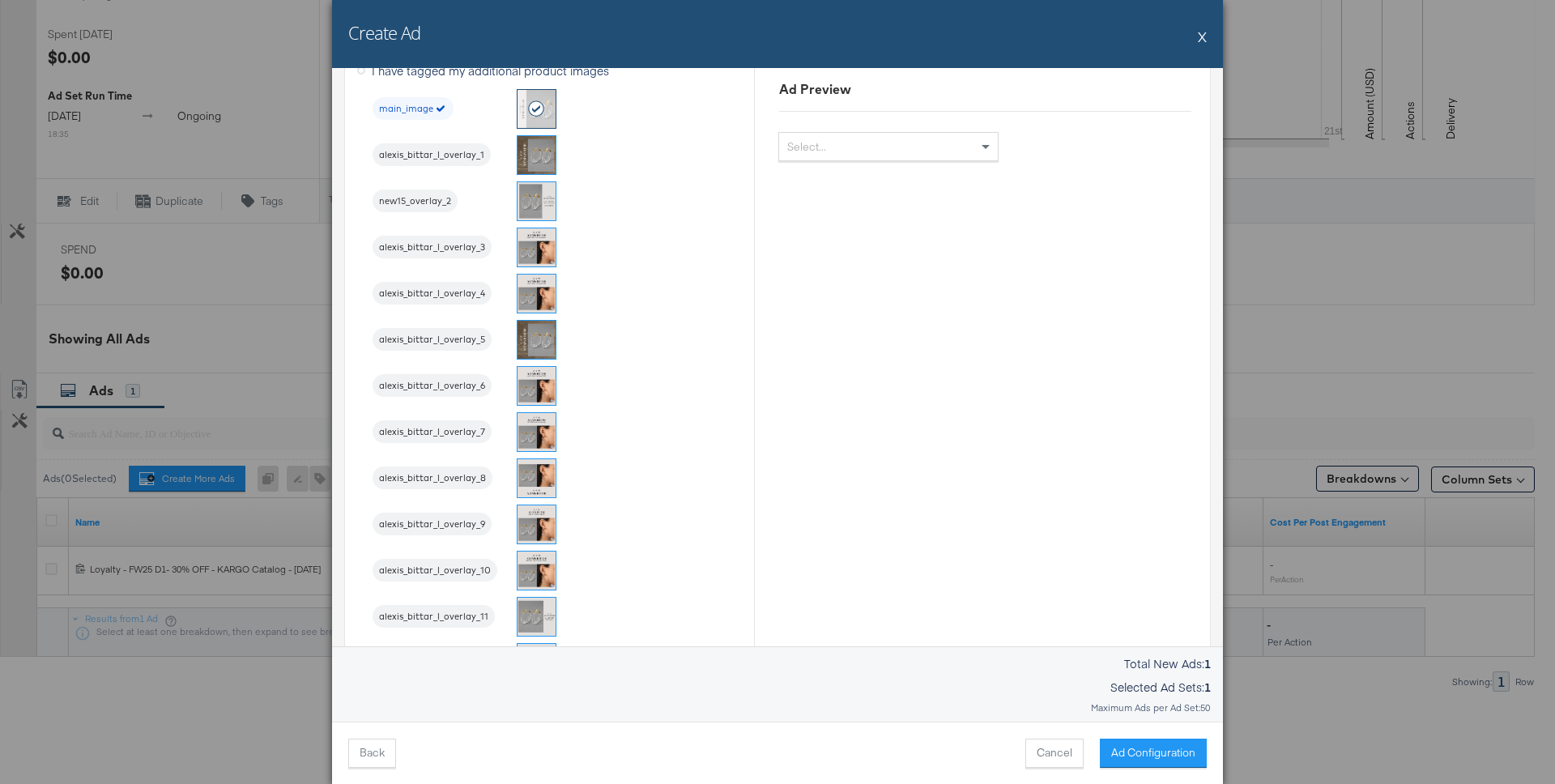
click at [540, 567] on img at bounding box center [536, 570] width 38 height 38
click at [544, 522] on img at bounding box center [536, 524] width 38 height 38
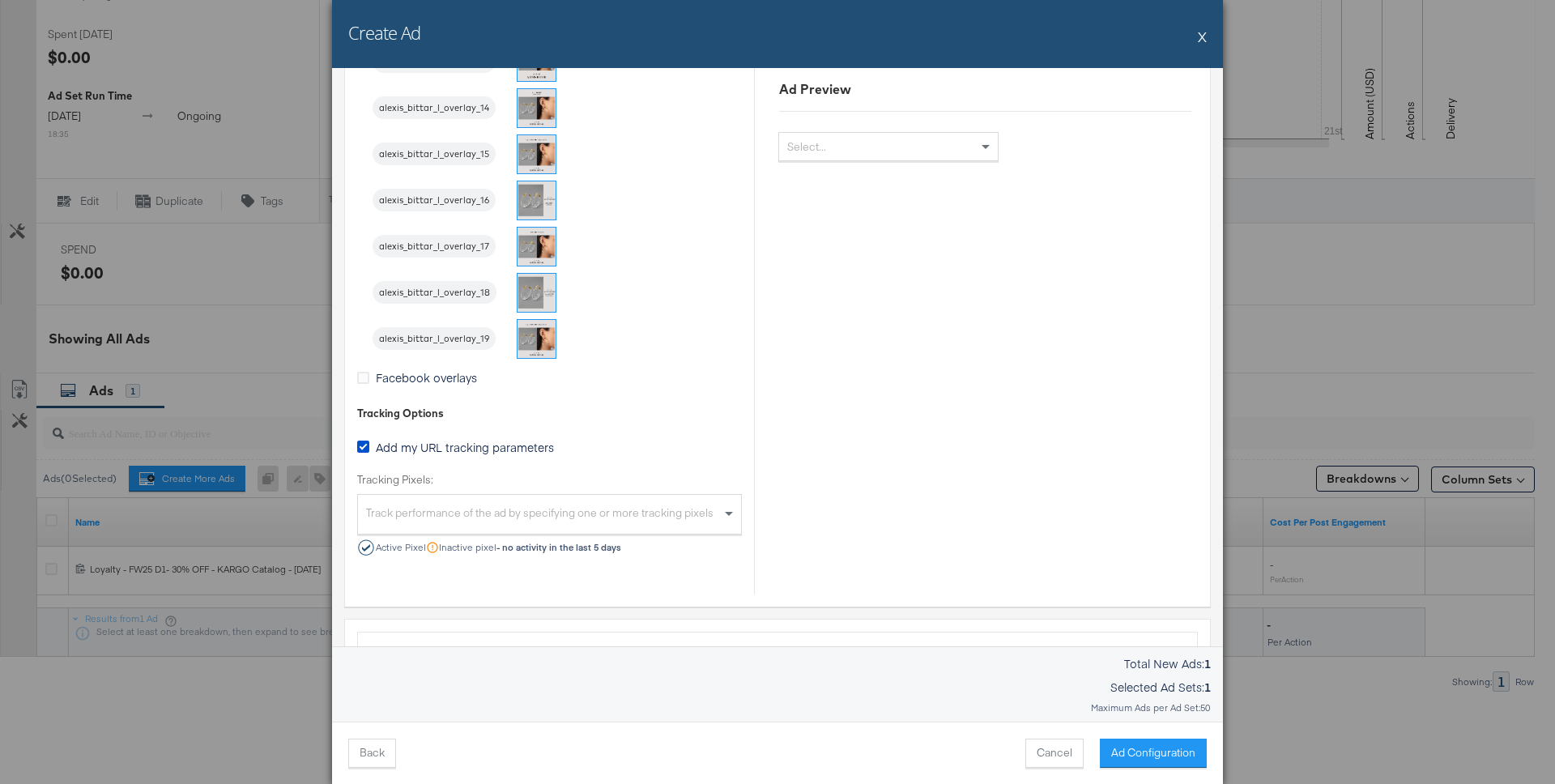
scroll to position [2078, 0]
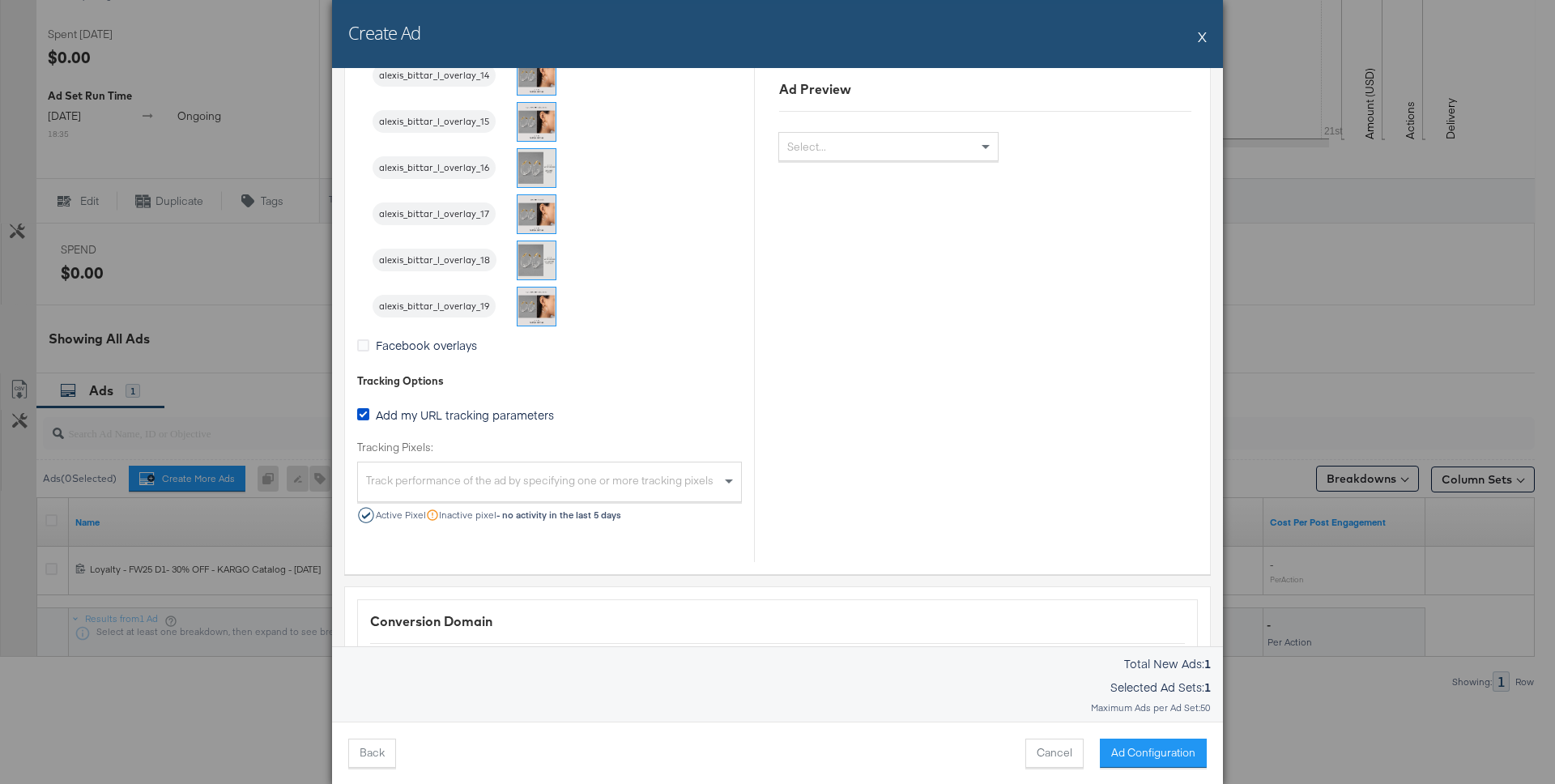
click at [694, 485] on div "Track performance of the ad by specifying one or more tracking pixels" at bounding box center [549, 483] width 383 height 35
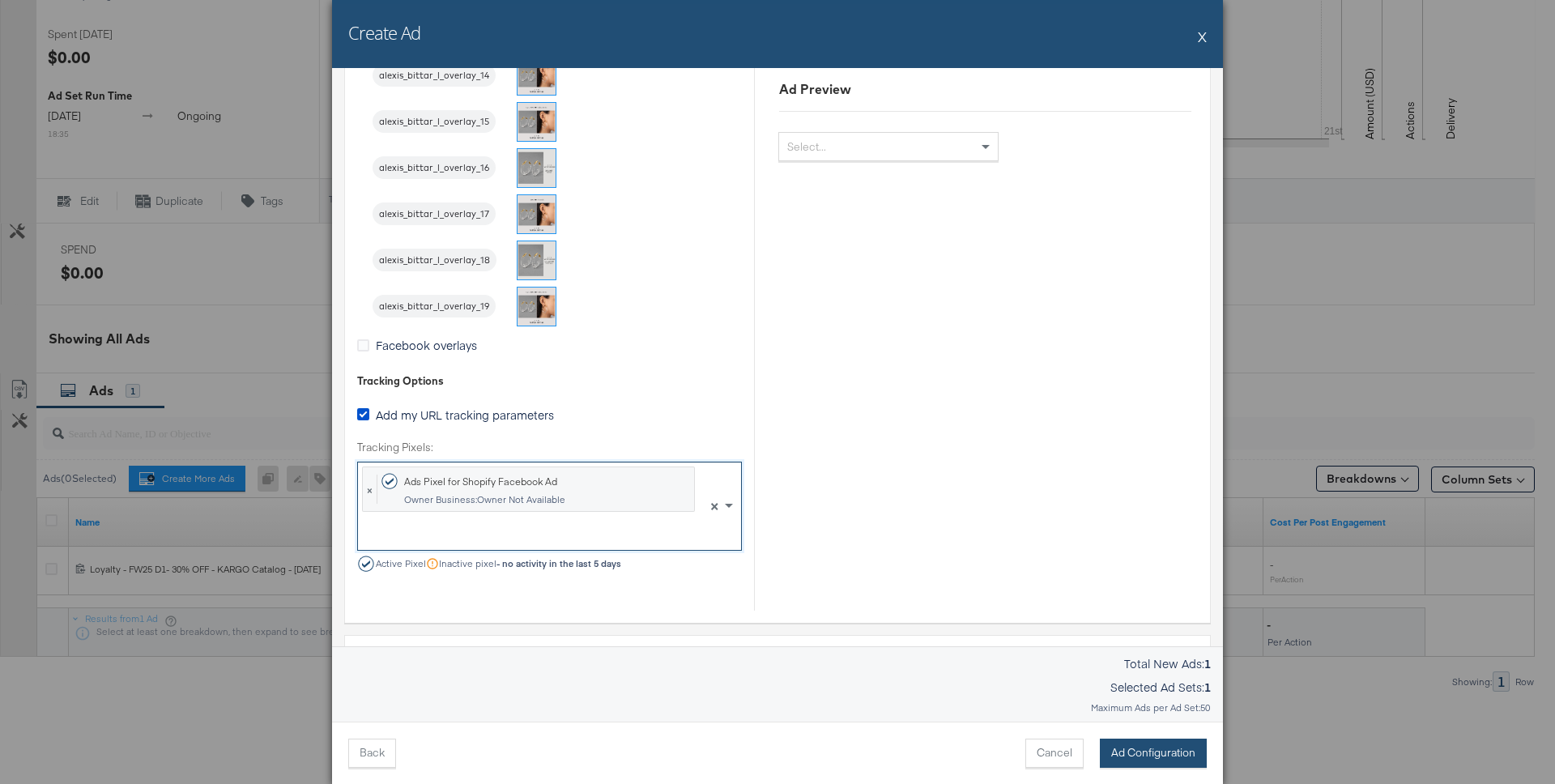
click at [1128, 740] on button "Ad Configuration" at bounding box center [1153, 752] width 107 height 29
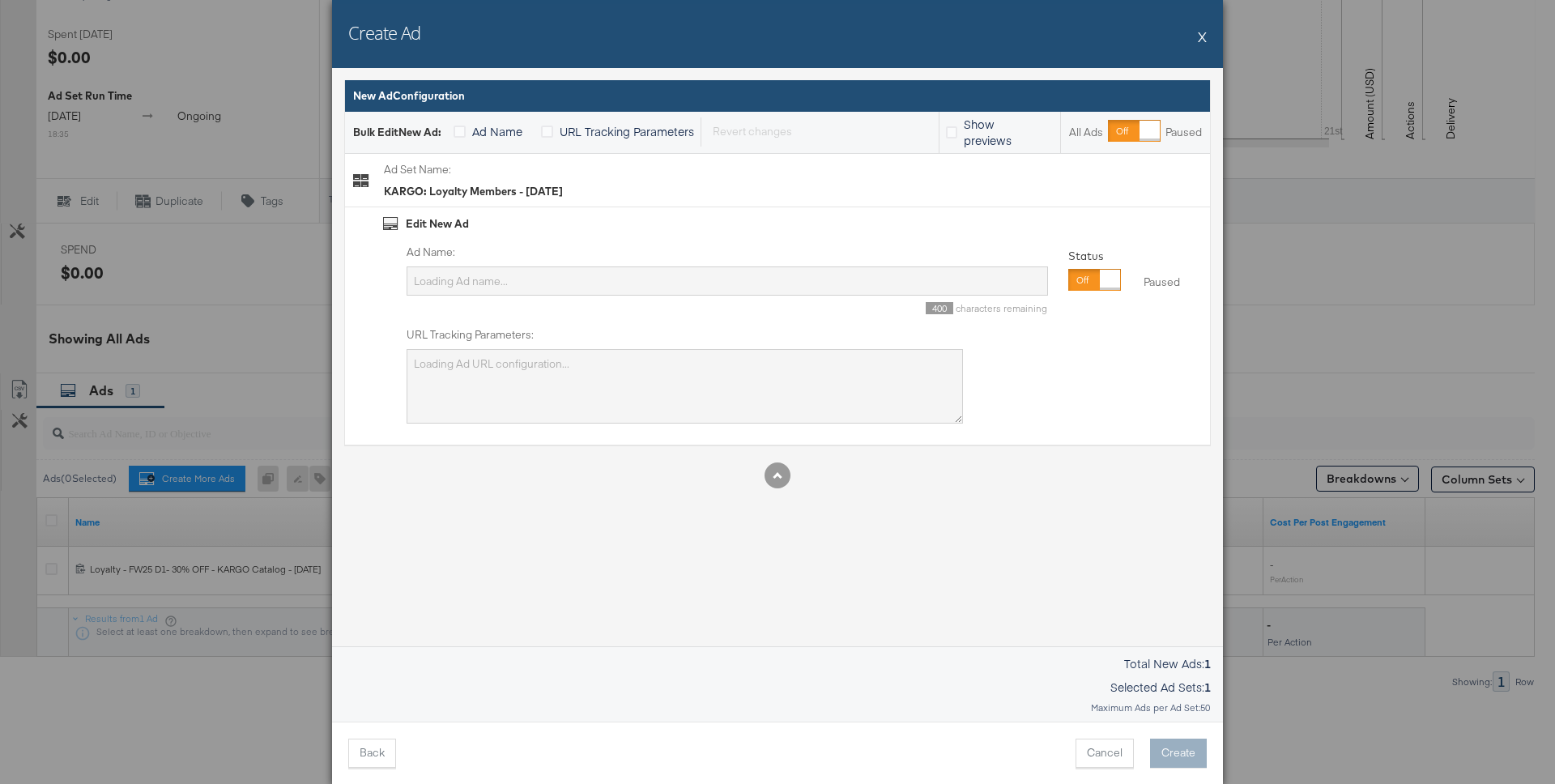
scroll to position [0, 0]
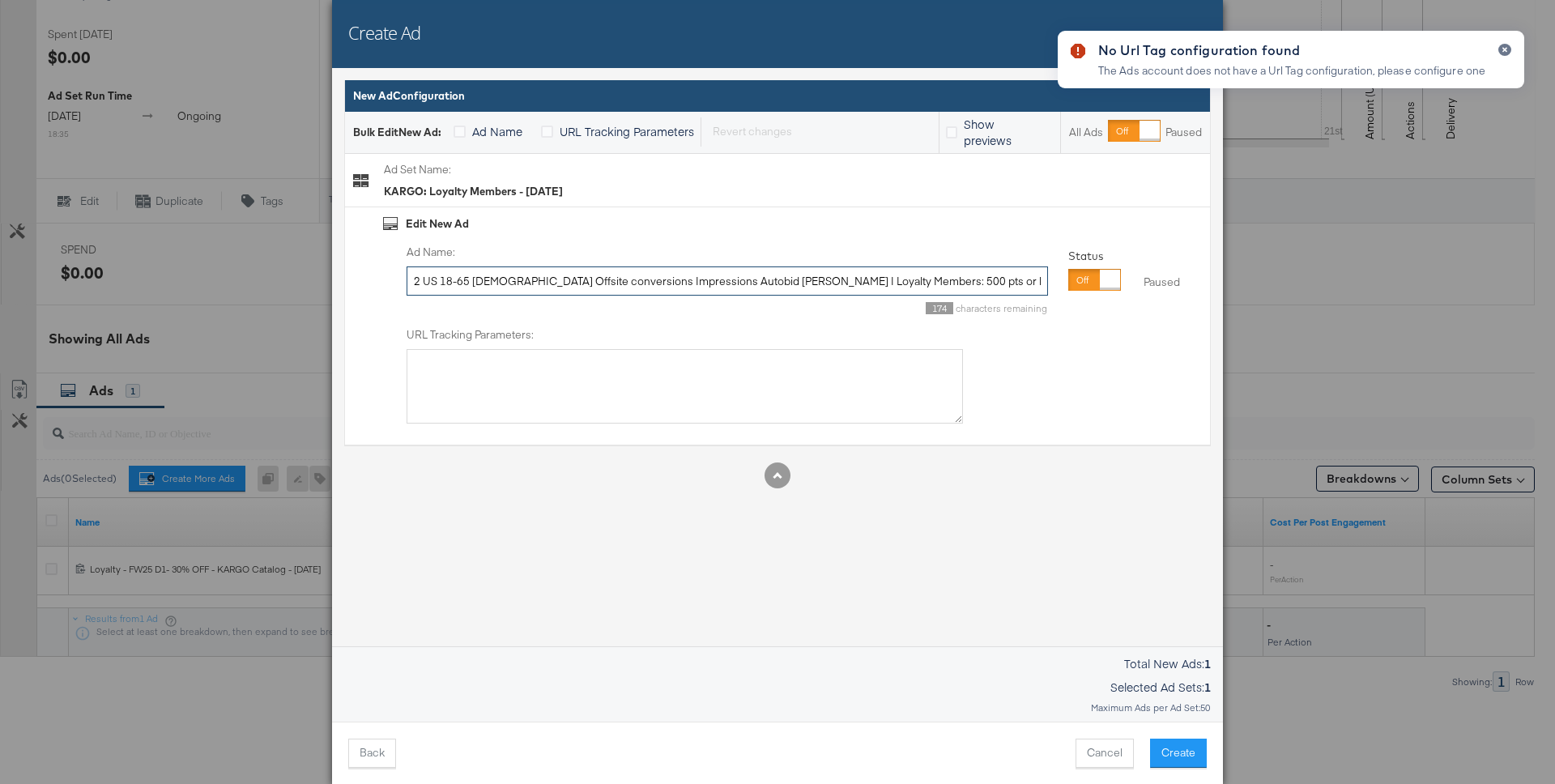
click at [891, 279] on input "2 US 18-65 [DEMOGRAPHIC_DATA] Offsite conversions Impressions Autobid [PERSON_N…" at bounding box center [727, 281] width 641 height 30
paste input "VIP - [DATE] Sale - KARGO Catalog - Dynamic Carousel - August"
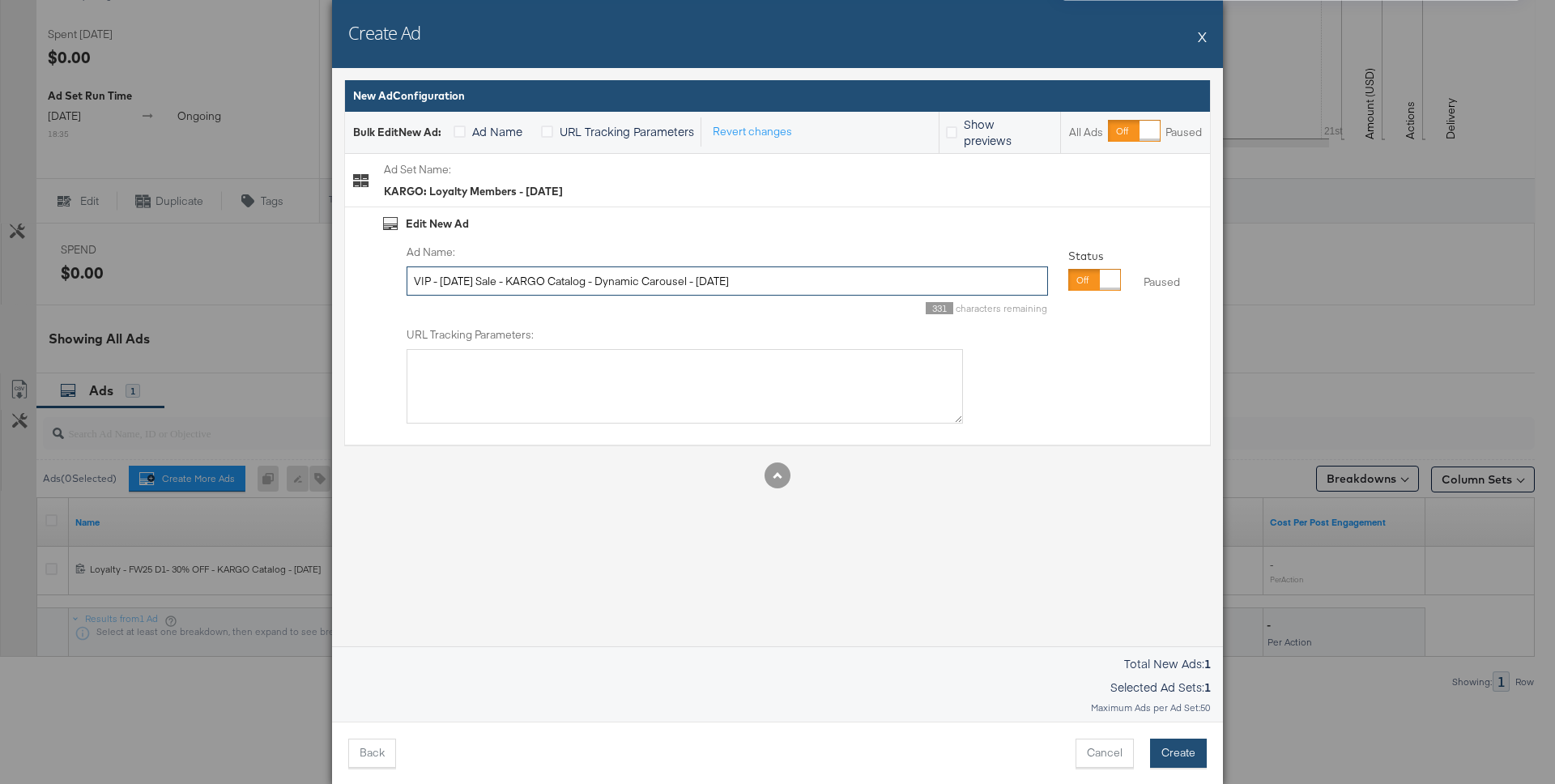
type input "VIP - [DATE] Sale - KARGO Catalog - Dynamic Carousel - [DATE]"
click at [1172, 753] on button "Create" at bounding box center [1178, 752] width 56 height 29
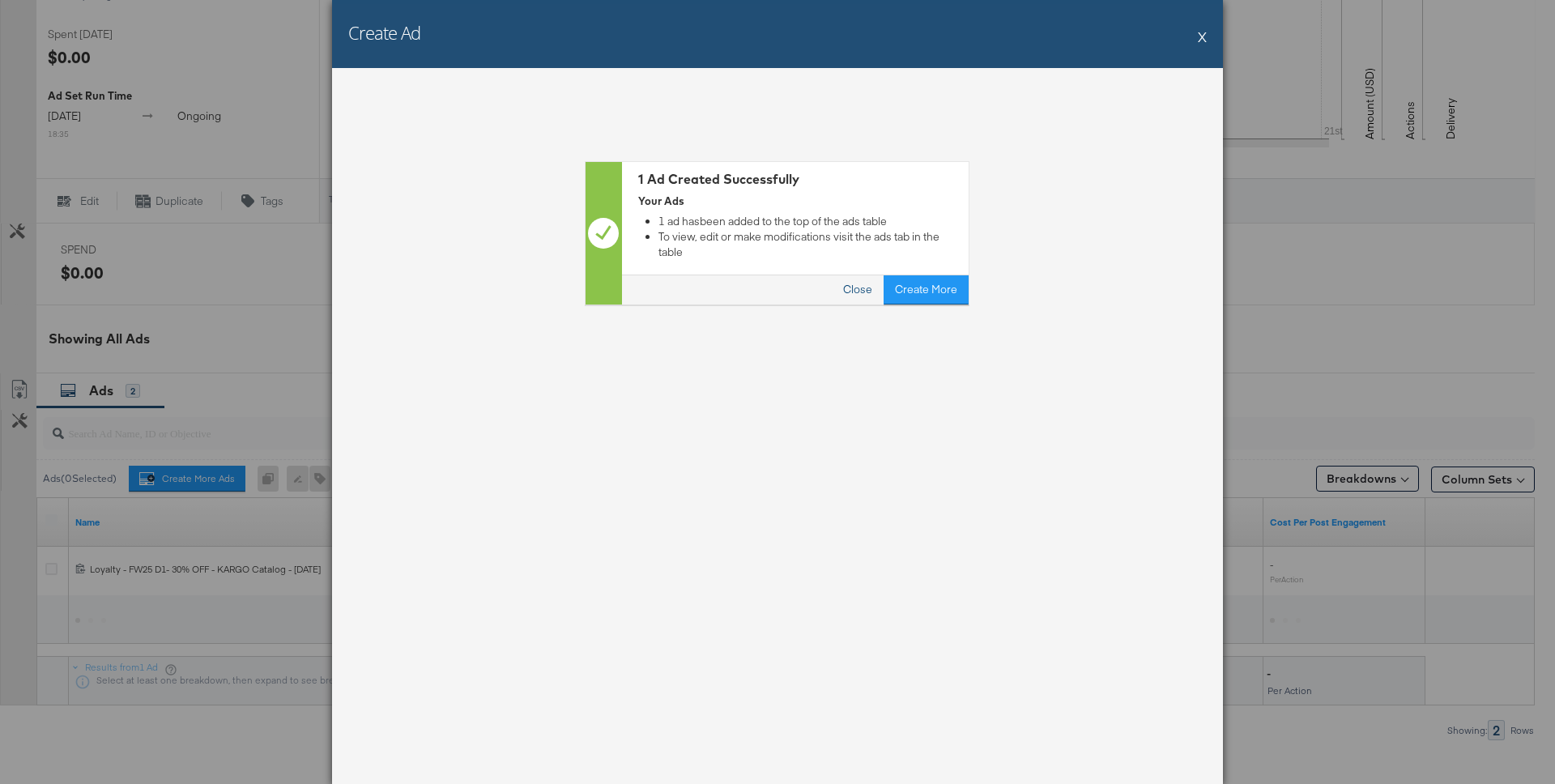
click at [866, 275] on button "Close" at bounding box center [859, 289] width 51 height 29
